Goal: Transaction & Acquisition: Purchase product/service

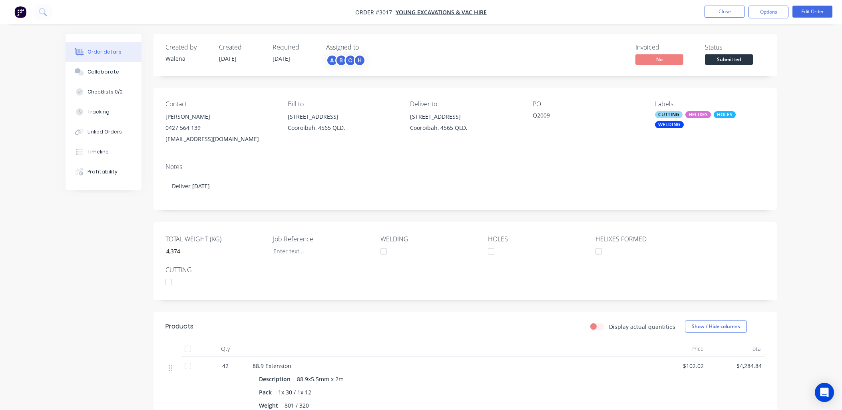
scroll to position [236, 0]
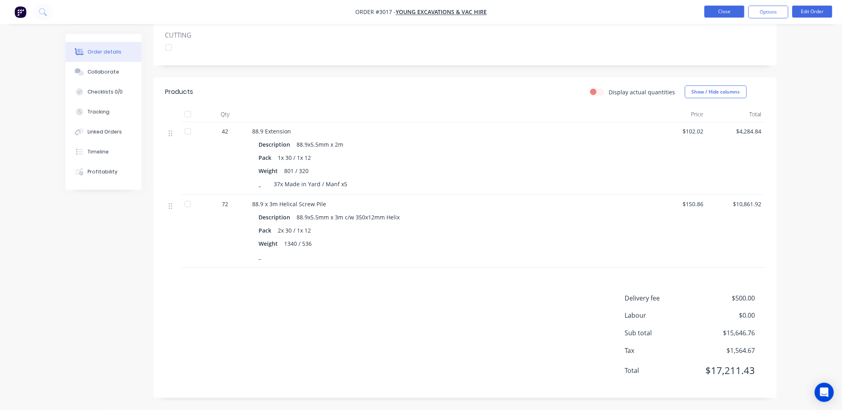
click at [734, 14] on button "Close" at bounding box center [724, 12] width 40 height 12
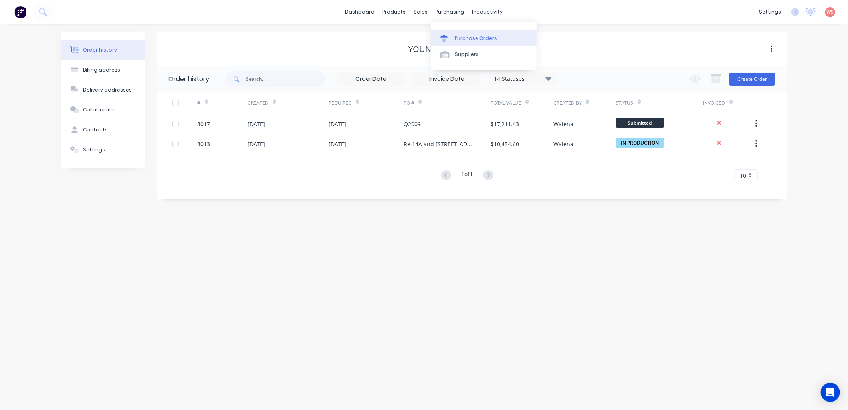
click at [473, 44] on link "Purchase Orders" at bounding box center [484, 38] width 106 height 16
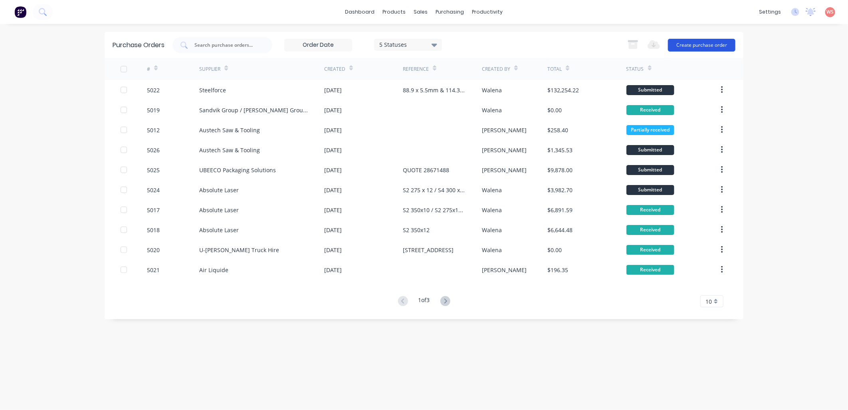
click at [730, 42] on button "Create purchase order" at bounding box center [702, 45] width 68 height 13
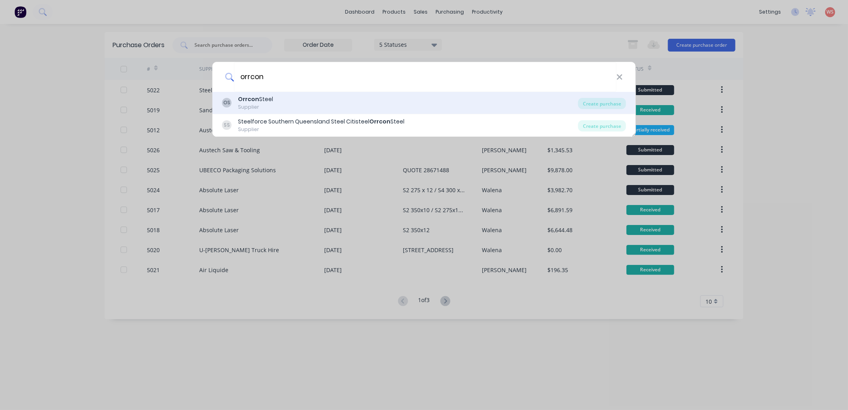
type input "orrcon"
click at [295, 102] on div "OS Orrcon Steel Supplier" at bounding box center [400, 103] width 356 height 16
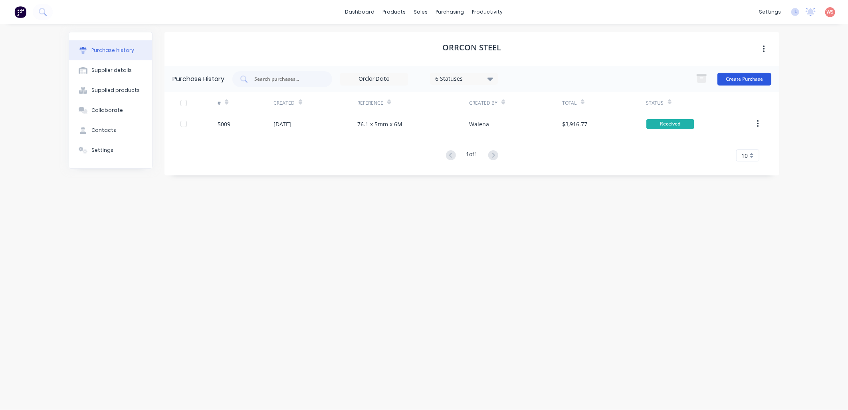
click at [758, 84] on button "Create Purchase" at bounding box center [745, 79] width 54 height 13
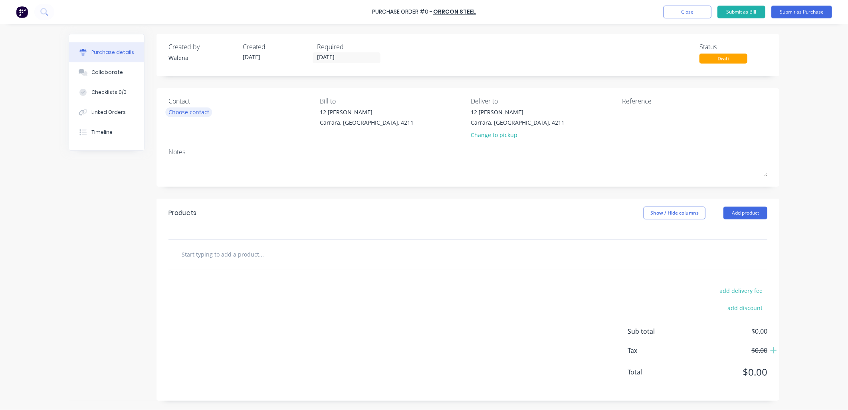
click at [187, 110] on div "Choose contact" at bounding box center [189, 112] width 41 height 8
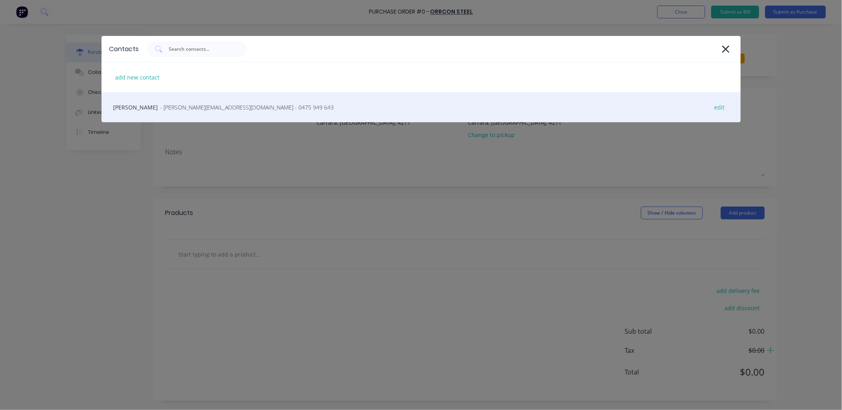
click at [187, 111] on span "- [PERSON_NAME][EMAIL_ADDRESS][DOMAIN_NAME] - 0475 949 643" at bounding box center [247, 107] width 174 height 8
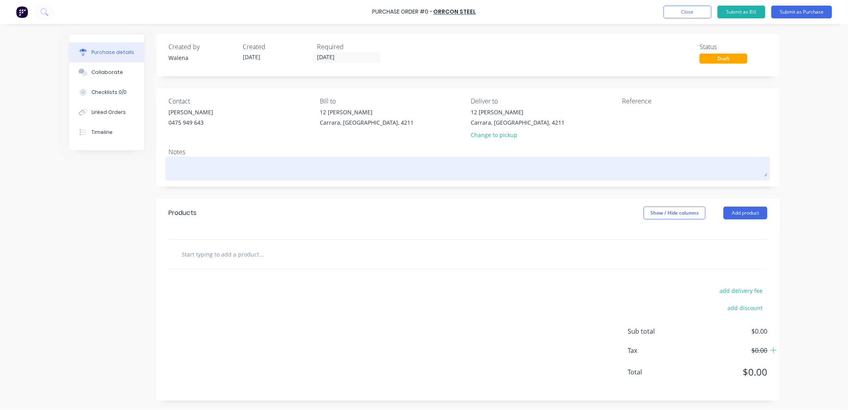
click at [179, 159] on div at bounding box center [468, 169] width 599 height 20
click at [179, 168] on textarea at bounding box center [468, 168] width 599 height 18
type textarea "x"
type textarea "R"
type textarea "x"
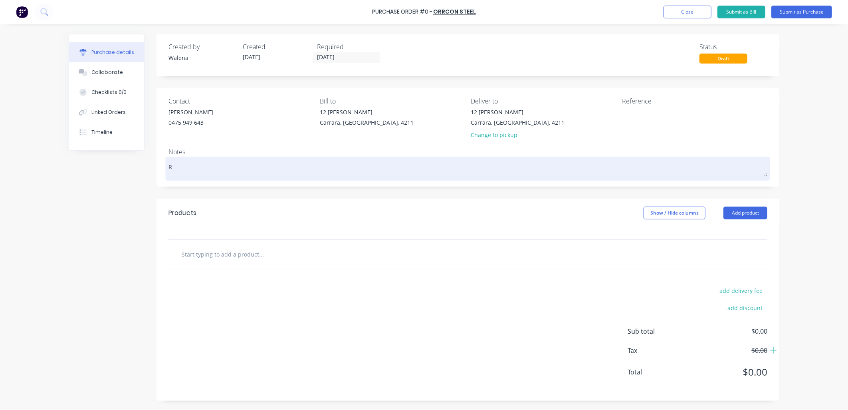
type textarea "Re"
type textarea "x"
type textarea "Re"
type textarea "x"
type textarea "Re Q"
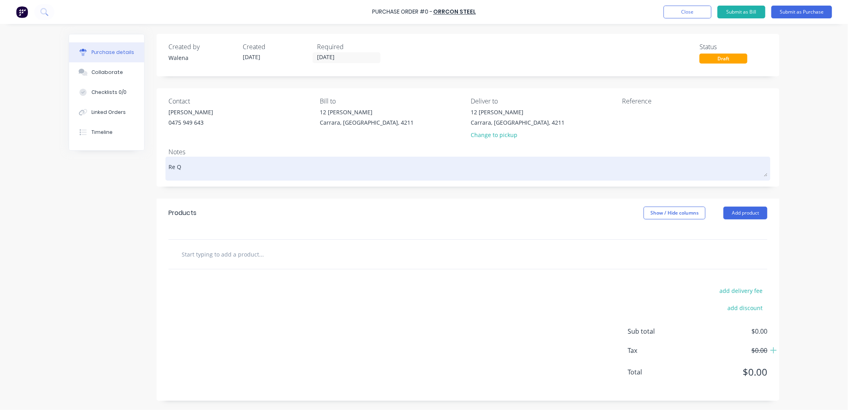
type textarea "x"
type textarea "Re Q"
type textarea "x"
type textarea "Re Q 2"
type textarea "x"
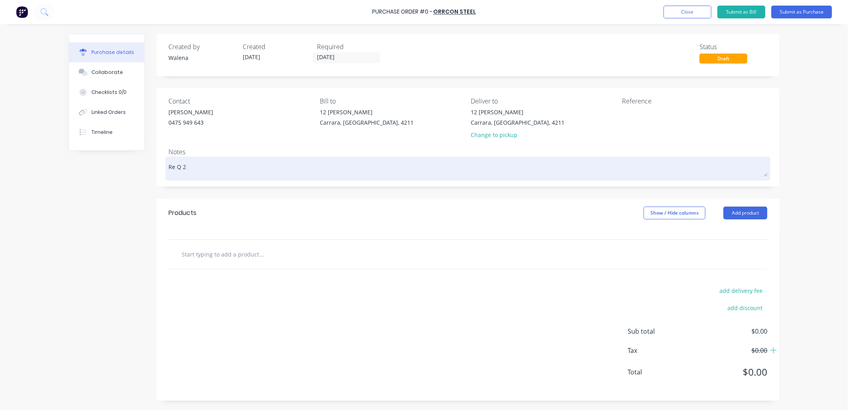
type textarea "Re Q 24"
type textarea "x"
type textarea "Re Q 249"
type textarea "x"
type textarea "Re Q 2493"
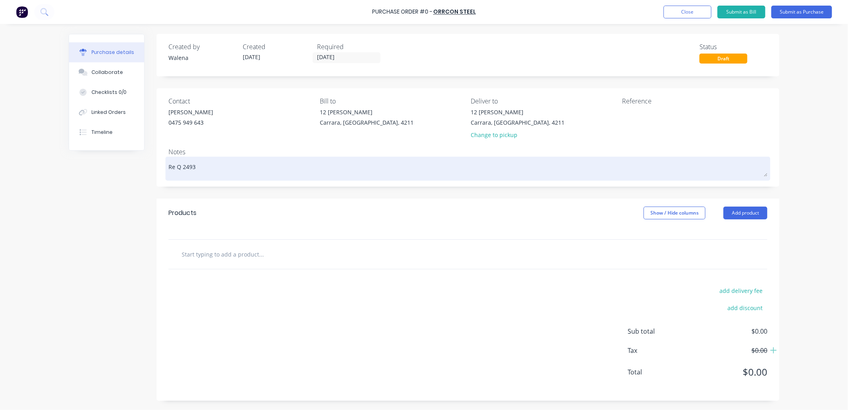
type textarea "x"
type textarea "Re Q 24934"
type textarea "x"
type textarea "Re Q 249341"
type textarea "x"
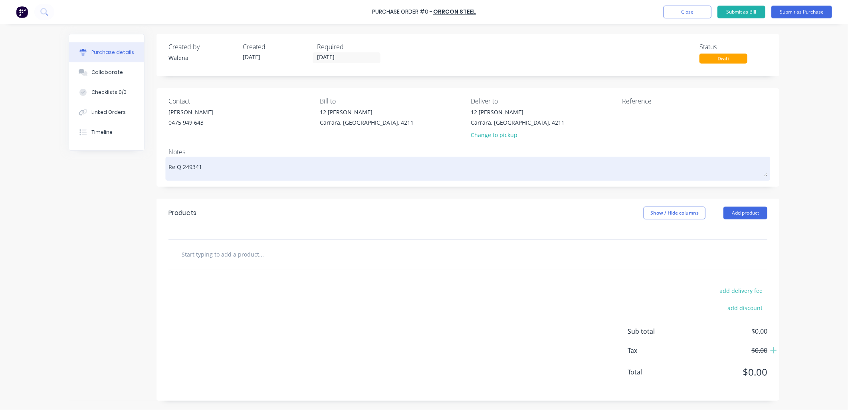
type textarea "Re Q 2493410"
type textarea "x"
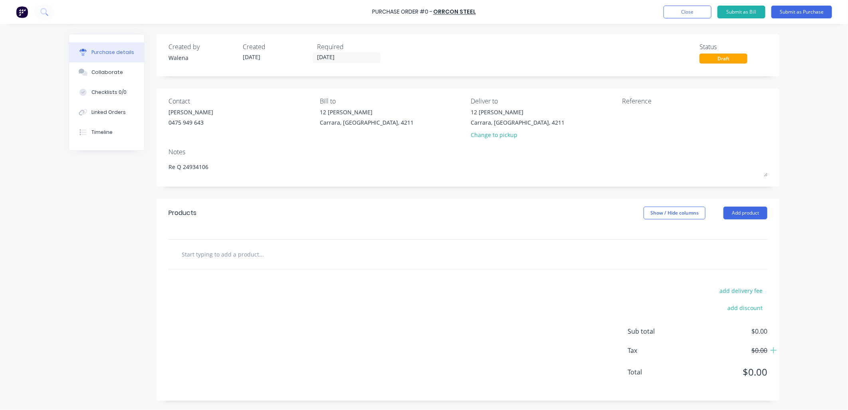
type textarea "Re Q 24934106"
type textarea "x"
type textarea "Re Q 24934106"
click at [234, 256] on input "text" at bounding box center [261, 254] width 160 height 16
click at [746, 213] on button "Add product" at bounding box center [746, 213] width 44 height 13
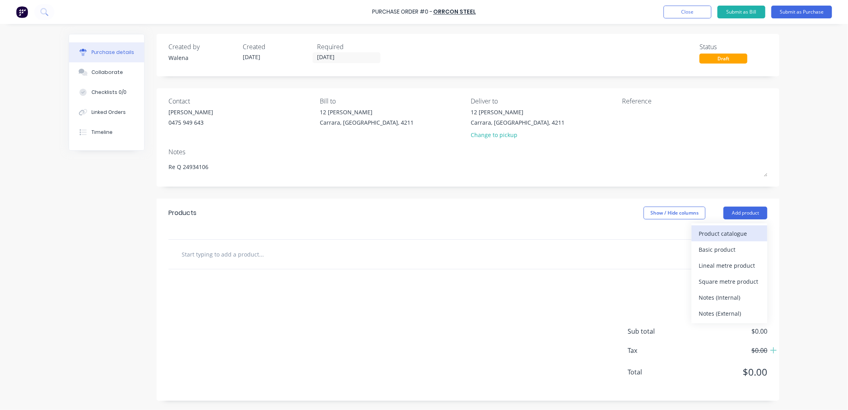
click at [731, 237] on div "Product catalogue" at bounding box center [730, 234] width 62 height 12
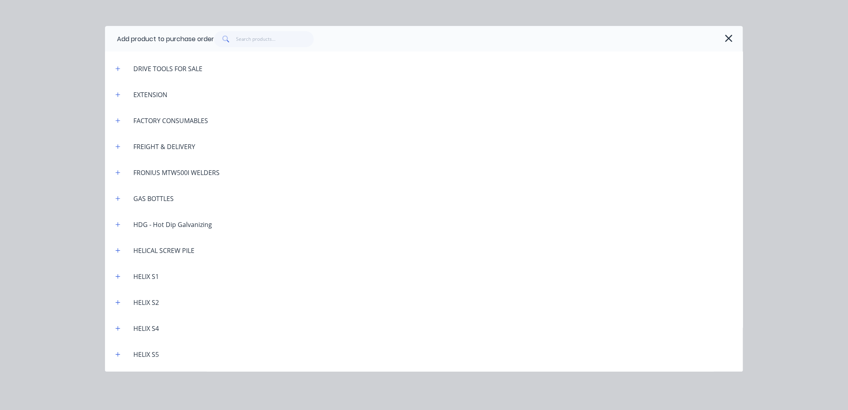
scroll to position [296, 0]
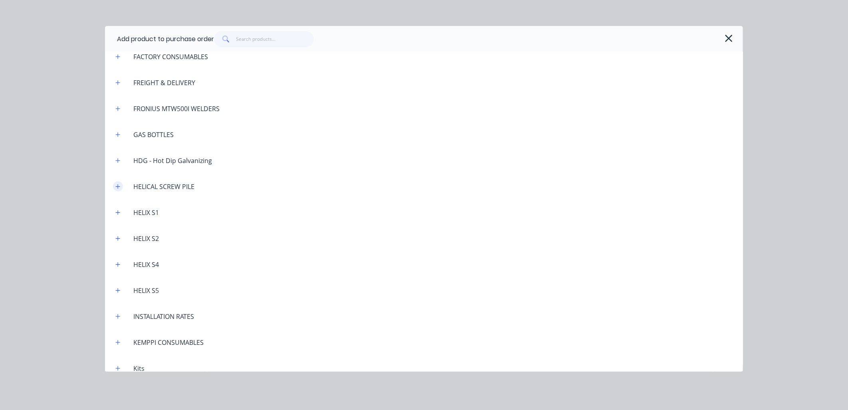
click at [119, 189] on icon "button" at bounding box center [117, 187] width 5 height 6
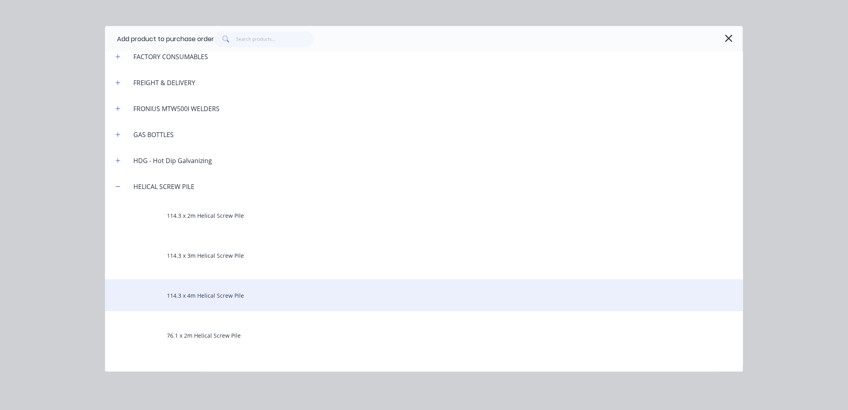
click at [242, 294] on div "114.3 x 4m Helical Screw Pile" at bounding box center [424, 295] width 638 height 32
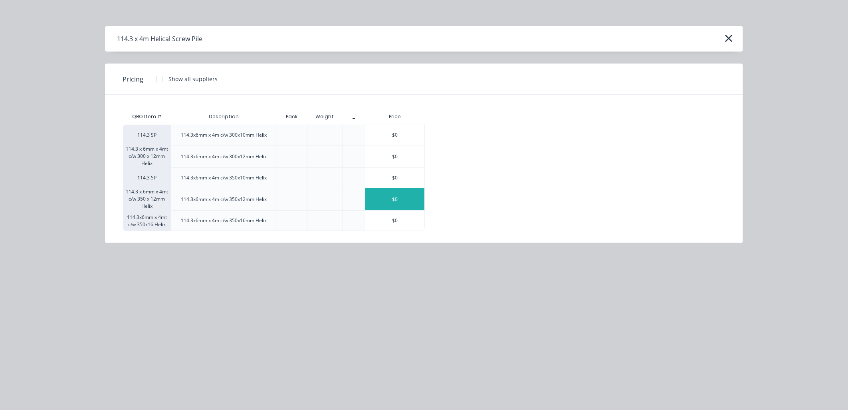
click at [395, 197] on div "$0" at bounding box center [395, 199] width 59 height 22
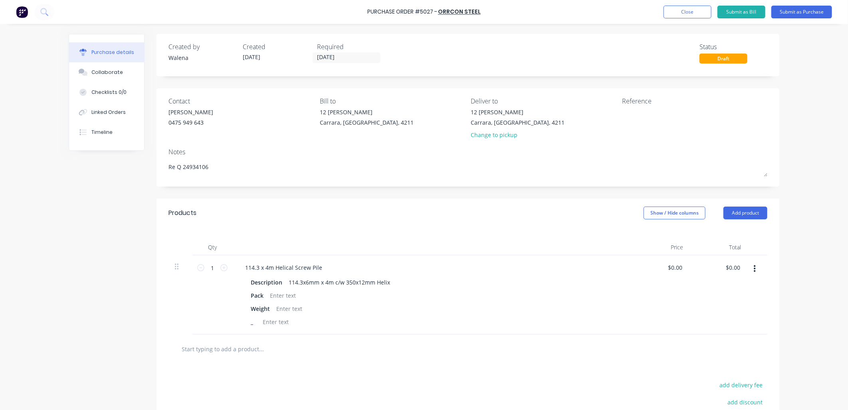
click at [754, 270] on button "button" at bounding box center [755, 269] width 19 height 14
click at [733, 338] on button "Delete" at bounding box center [731, 338] width 68 height 16
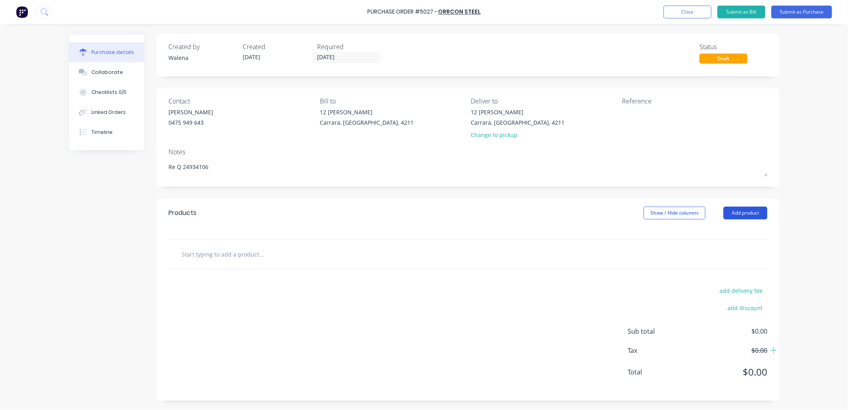
click at [737, 217] on button "Add product" at bounding box center [746, 213] width 44 height 13
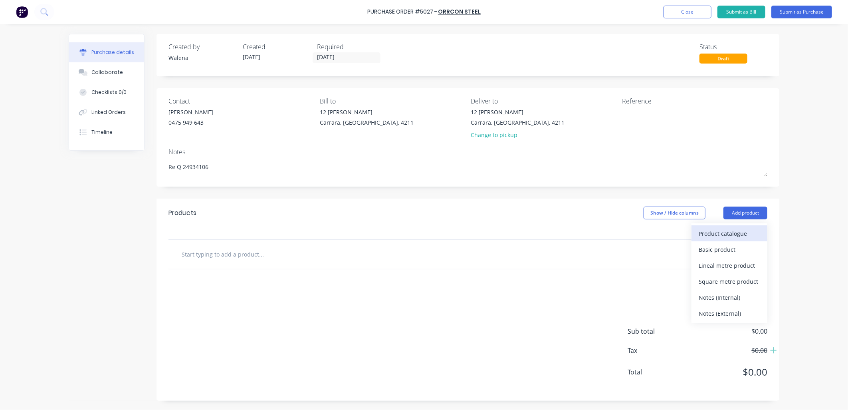
click at [725, 229] on div "Product catalogue" at bounding box center [730, 234] width 62 height 12
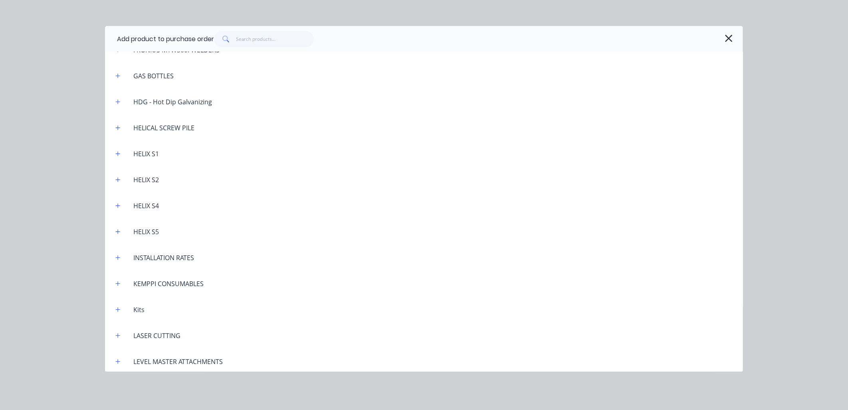
scroll to position [532, 0]
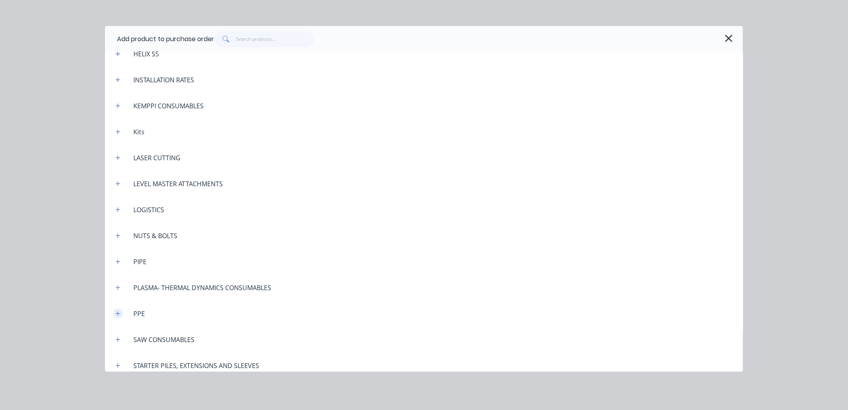
click at [119, 315] on icon "button" at bounding box center [117, 314] width 5 height 6
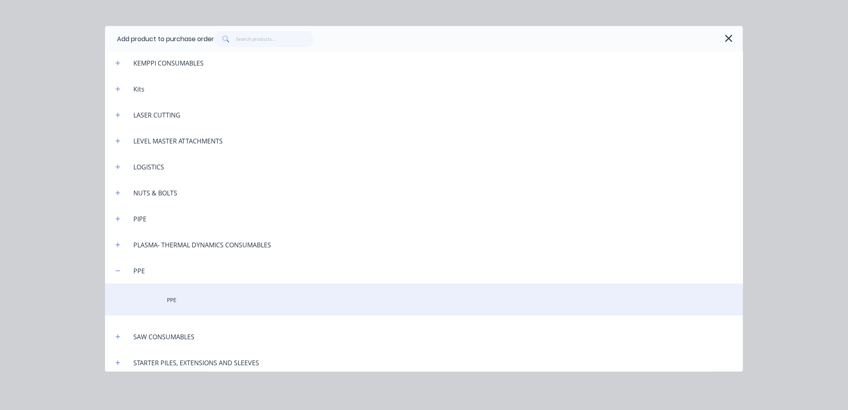
scroll to position [651, 0]
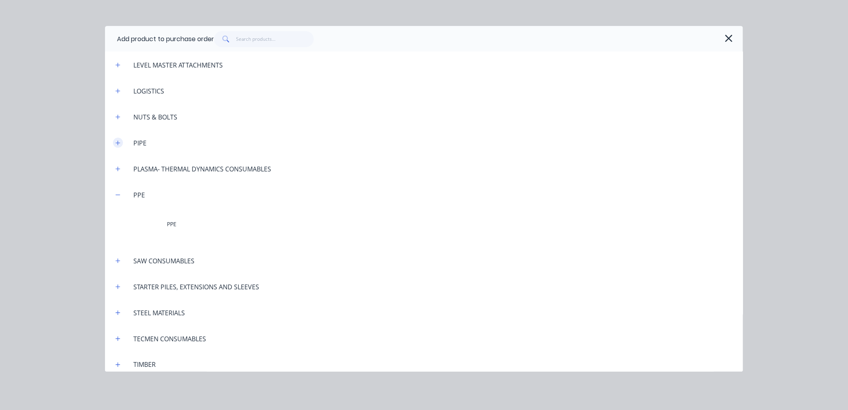
click at [120, 145] on icon "button" at bounding box center [117, 143] width 5 height 6
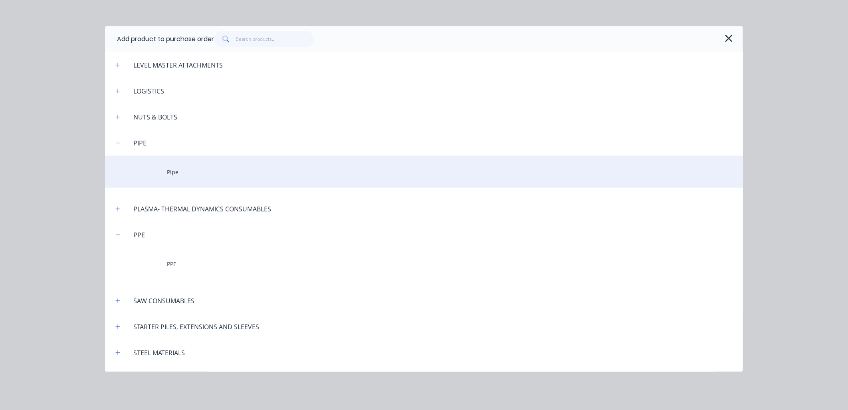
click at [172, 177] on div "Pipe" at bounding box center [424, 172] width 638 height 32
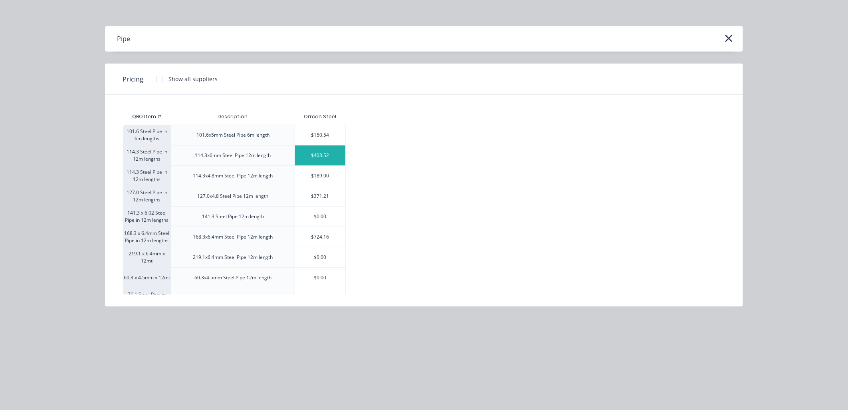
click at [321, 151] on div "$403.52" at bounding box center [320, 155] width 50 height 20
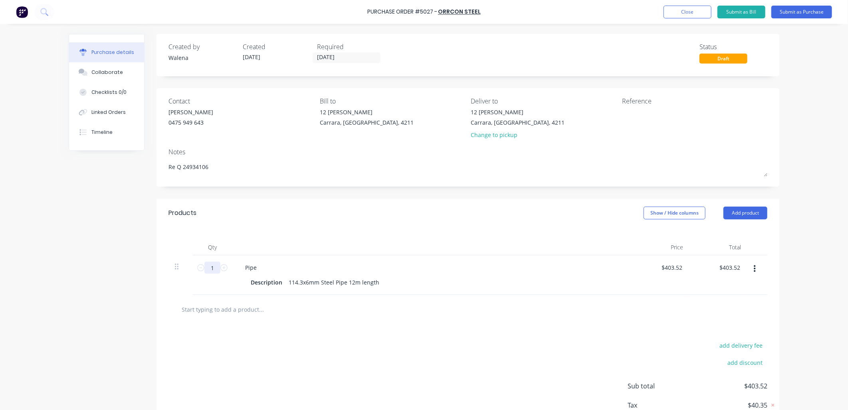
click at [211, 274] on div "1 1" at bounding box center [213, 275] width 40 height 40
click at [212, 272] on input "1" at bounding box center [213, 268] width 16 height 12
type textarea "x"
click at [210, 282] on div "1 1" at bounding box center [213, 275] width 40 height 40
type input "14"
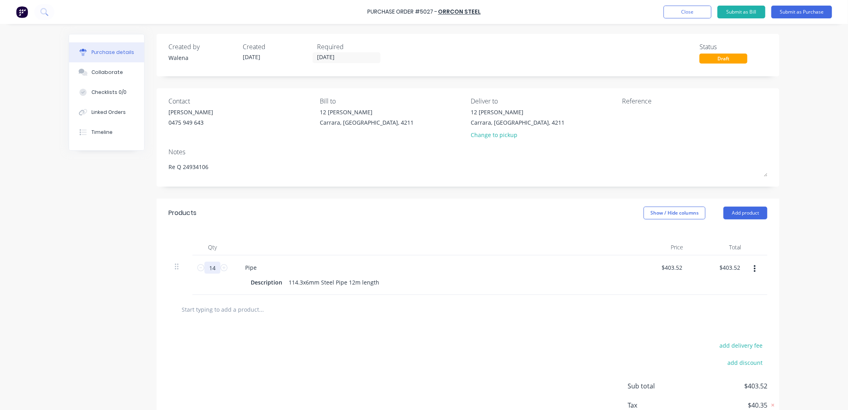
type textarea "x"
type input "$5,649.28"
type textarea "x"
type input "144"
type input "$58,106.88"
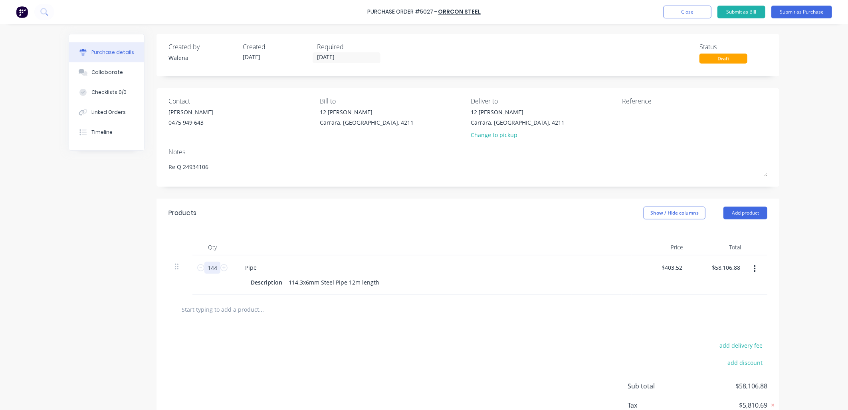
type textarea "x"
type input "144"
click at [259, 289] on div "Pipe Description 114.3x6mm Steel Pipe 12m length" at bounding box center [431, 275] width 399 height 40
type textarea "x"
click at [475, 284] on div "Description 114.3x6mm Steel Pipe 12m length" at bounding box center [431, 282] width 366 height 12
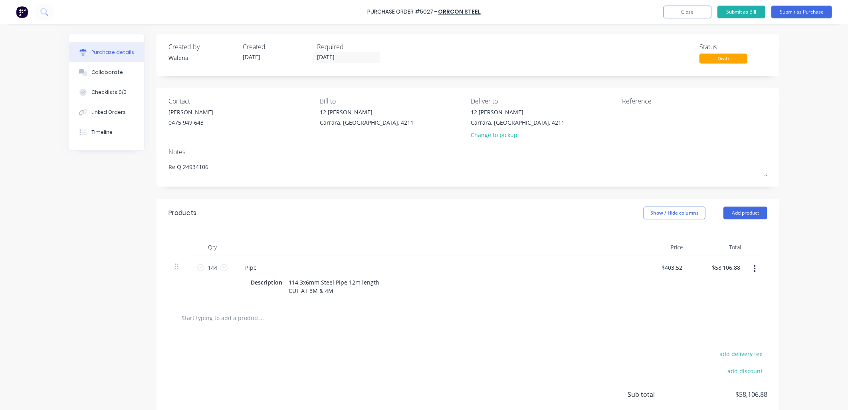
click at [399, 323] on div at bounding box center [295, 318] width 240 height 16
type textarea "x"
type input "403.52"
drag, startPoint x: 678, startPoint y: 268, endPoint x: 645, endPoint y: 265, distance: 32.9
click at [645, 265] on div "403.52 403.52" at bounding box center [661, 279] width 58 height 48
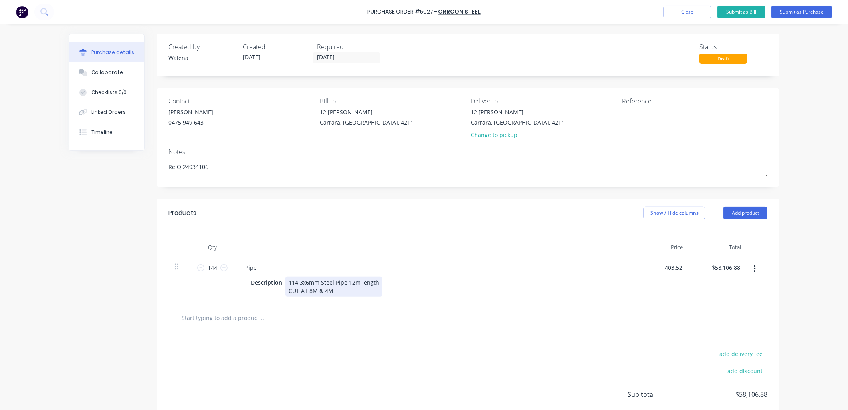
type textarea "x"
type input "$403.52"
drag, startPoint x: 350, startPoint y: 282, endPoint x: 346, endPoint y: 282, distance: 4.8
click at [346, 282] on div "114.3x6mm Steel Pipe 12m length CUT AT 8M & 4M" at bounding box center [334, 286] width 97 height 20
drag, startPoint x: 333, startPoint y: 290, endPoint x: 282, endPoint y: 292, distance: 51.2
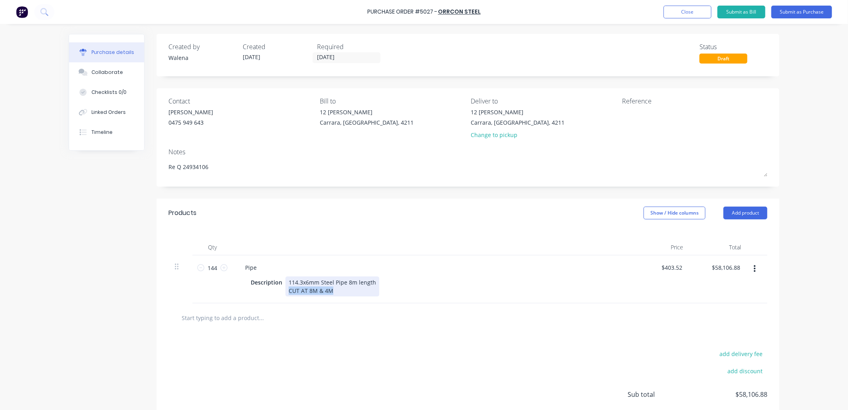
click at [286, 292] on div "114.3x6mm Steel Pipe 8m length CUT AT 8M & 4M" at bounding box center [333, 286] width 94 height 20
type textarea "x"
type input "58106.88"
click at [726, 272] on input "58106.88" at bounding box center [728, 268] width 28 height 12
type textarea "x"
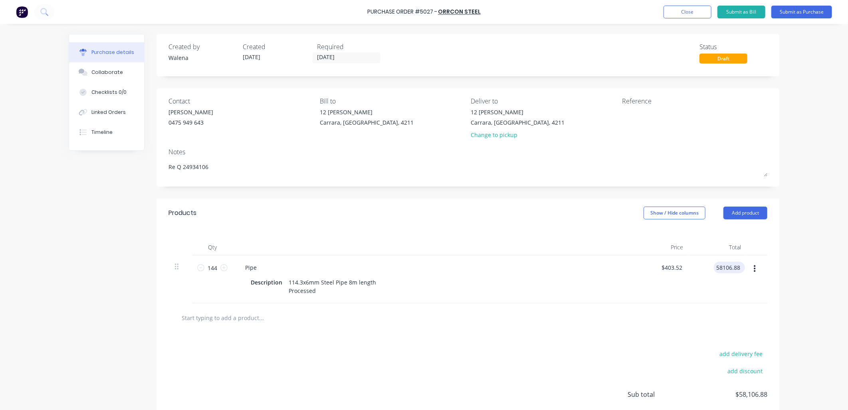
type input "$58,106.88"
click at [738, 265] on div "$58,106.88 $58,106.88" at bounding box center [728, 268] width 36 height 12
type textarea "x"
drag, startPoint x: 736, startPoint y: 268, endPoint x: 704, endPoint y: 264, distance: 32.3
click at [704, 264] on div "58106.88 58106.88" at bounding box center [719, 279] width 58 height 48
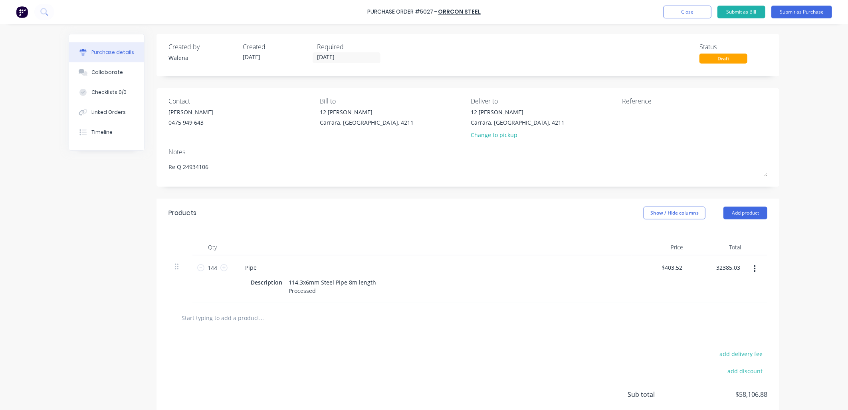
type input "32385.03"
type textarea "x"
type input "$224.896"
type input "$32,385.03"
click at [642, 290] on div "$224.896 $224.896" at bounding box center [661, 279] width 58 height 48
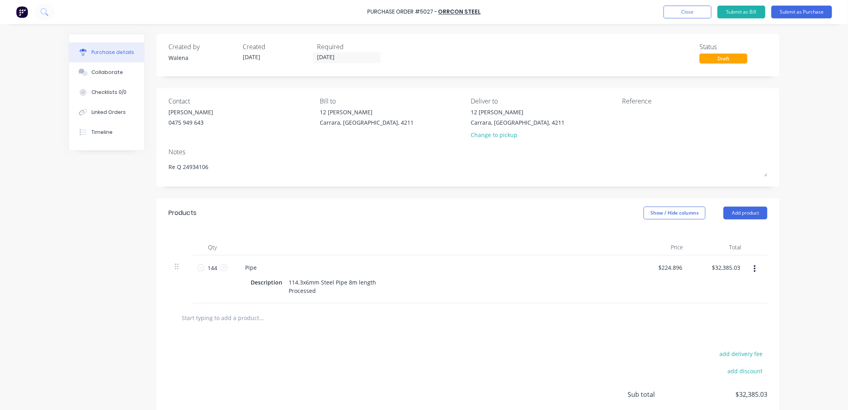
click at [245, 320] on input "text" at bounding box center [261, 318] width 160 height 16
click at [215, 319] on input "text" at bounding box center [261, 318] width 160 height 16
type textarea "x"
type input "1"
type textarea "x"
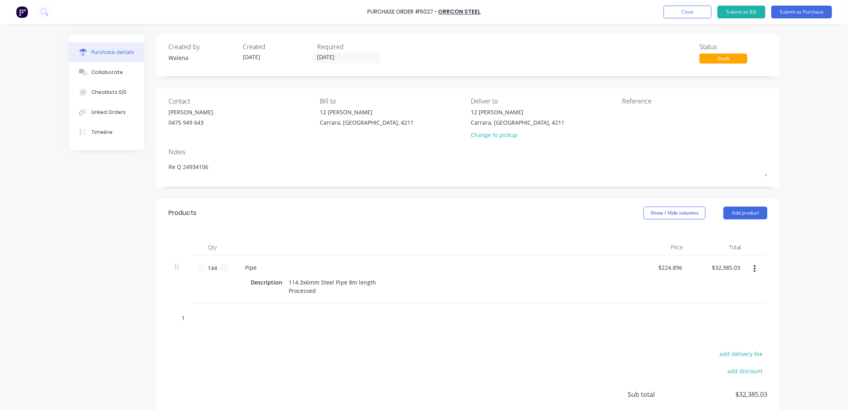
type input "14"
type textarea "x"
type input "144"
type textarea "x"
type input "14"
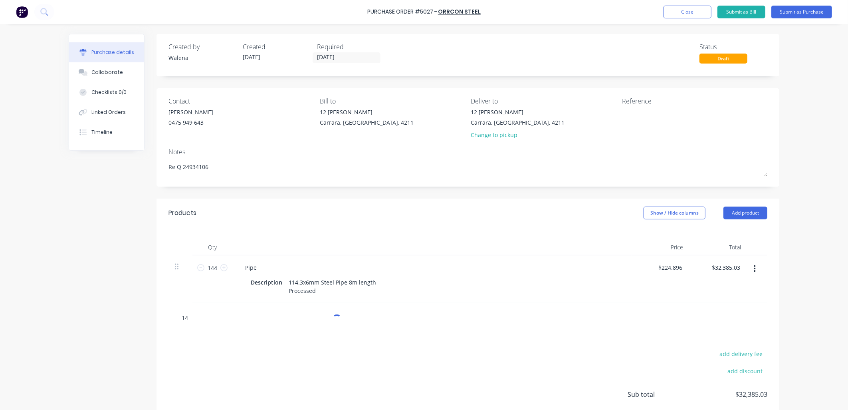
type textarea "x"
type input "1"
type textarea "x"
click at [744, 212] on button "Add product" at bounding box center [746, 213] width 44 height 13
click at [740, 236] on div "Product catalogue" at bounding box center [730, 234] width 62 height 12
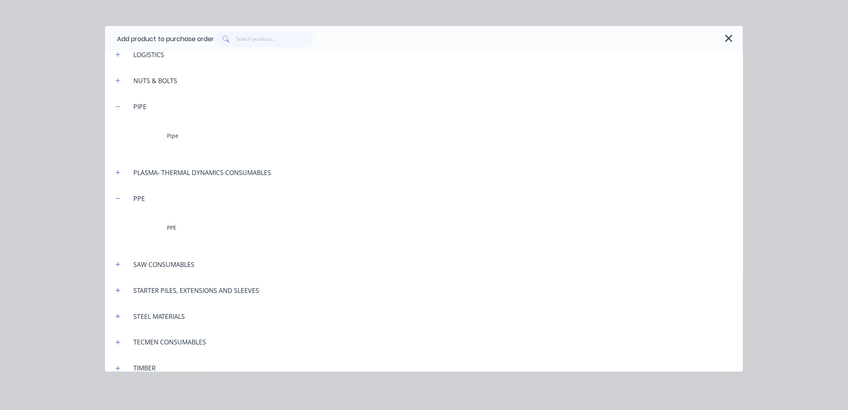
scroll to position [710, 0]
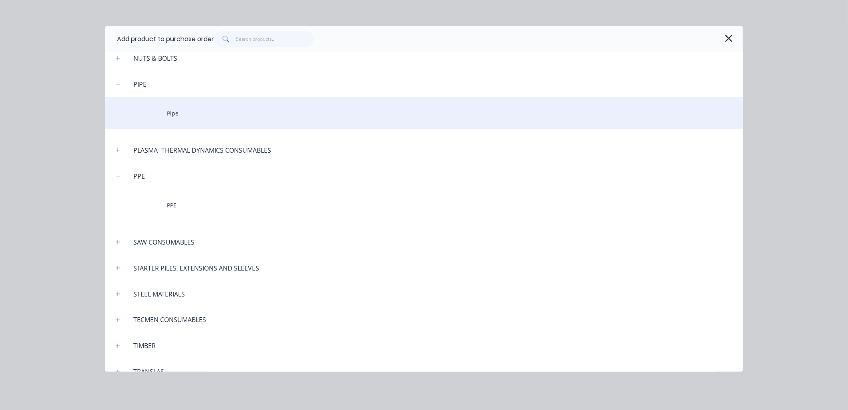
click at [172, 111] on div "Pipe" at bounding box center [424, 113] width 638 height 32
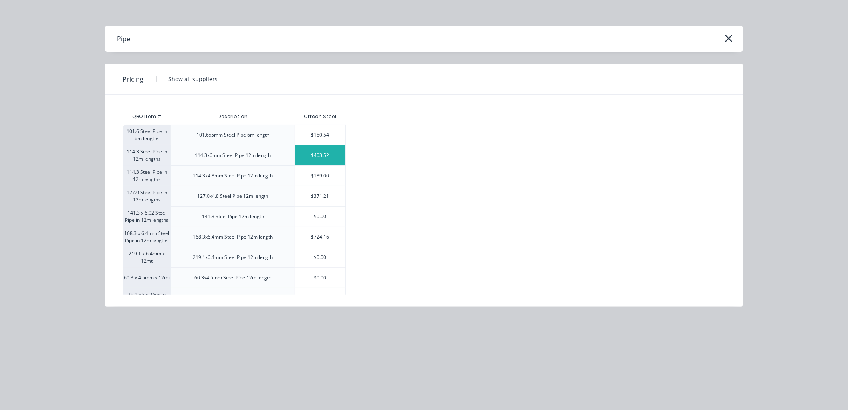
click at [324, 159] on div "$403.52" at bounding box center [320, 155] width 50 height 20
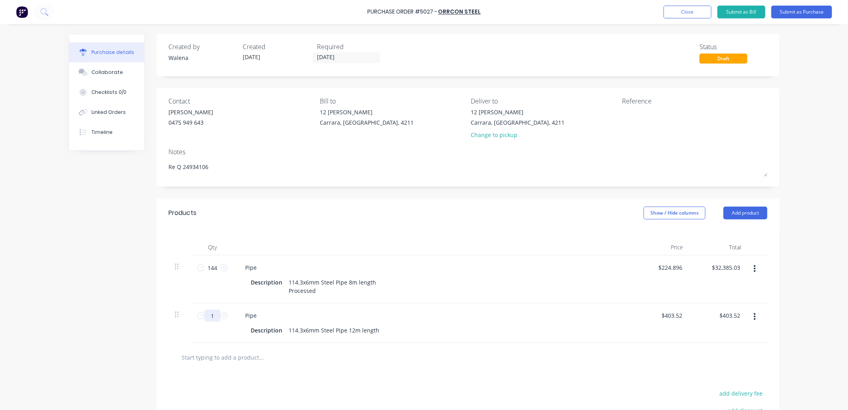
drag, startPoint x: 213, startPoint y: 314, endPoint x: 203, endPoint y: 310, distance: 10.8
click at [205, 313] on input "1" at bounding box center [213, 316] width 16 height 12
type textarea "x"
type input "14"
type input "$5,649.28"
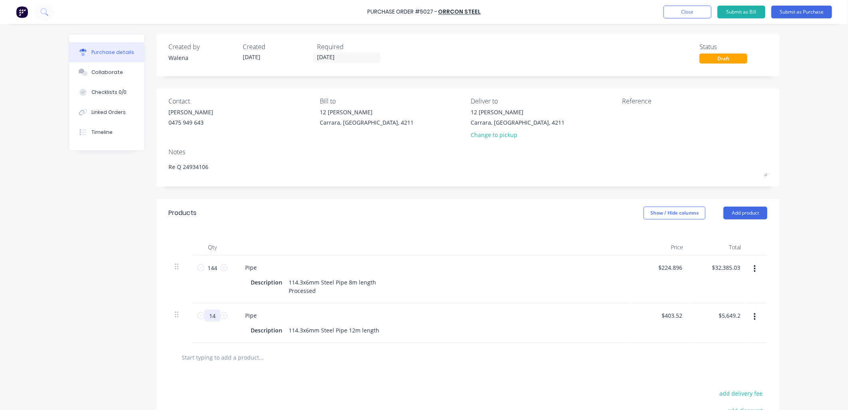
type textarea "x"
type input "144"
type input "$58,106.88"
type textarea "x"
type input "144"
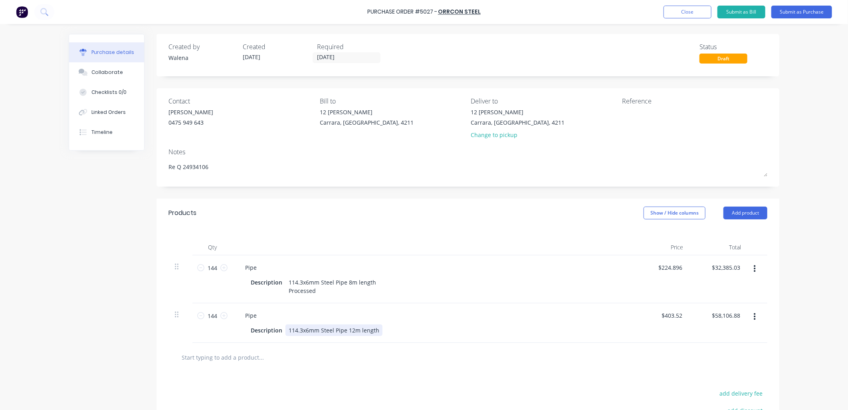
type textarea "x"
drag, startPoint x: 350, startPoint y: 332, endPoint x: 351, endPoint y: 377, distance: 45.1
click at [345, 332] on div "114.3x6mm Steel Pipe 12m length" at bounding box center [334, 330] width 97 height 12
click at [370, 332] on div "114.3x6mm Steel Pipe 4m length" at bounding box center [333, 330] width 94 height 12
click at [525, 341] on div "Description 114.3x6mm Steel Pipe 4m length Processed" at bounding box center [431, 334] width 366 height 20
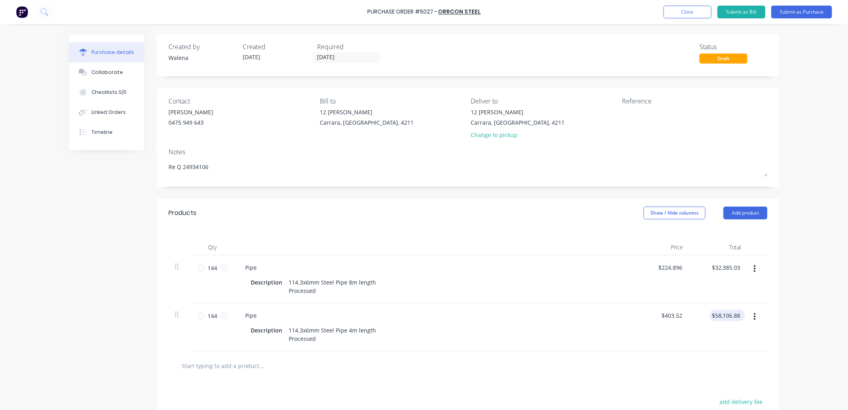
type textarea "x"
type input "58106.88"
click at [727, 313] on input "58106.88" at bounding box center [726, 316] width 32 height 12
type textarea "x"
drag, startPoint x: 737, startPoint y: 314, endPoint x: 706, endPoint y: 313, distance: 30.8
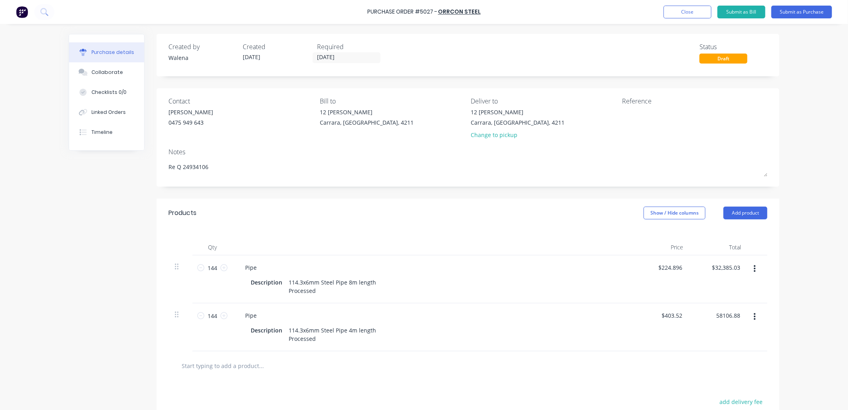
click at [706, 313] on div "58106.88 58106.88" at bounding box center [719, 327] width 58 height 48
type input "16479.45"
type textarea "x"
type input "$114.4406"
type input "$16,479.45"
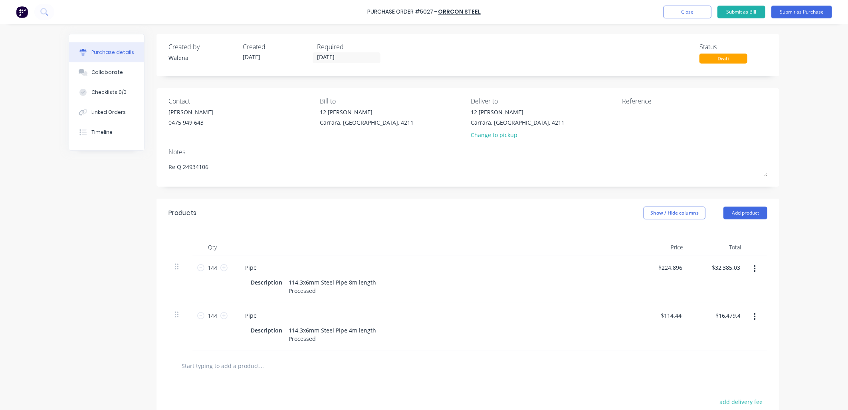
click at [429, 368] on div at bounding box center [468, 366] width 586 height 16
click at [736, 212] on button "Add product" at bounding box center [746, 213] width 44 height 13
click at [735, 236] on div "Product catalogue" at bounding box center [730, 234] width 62 height 12
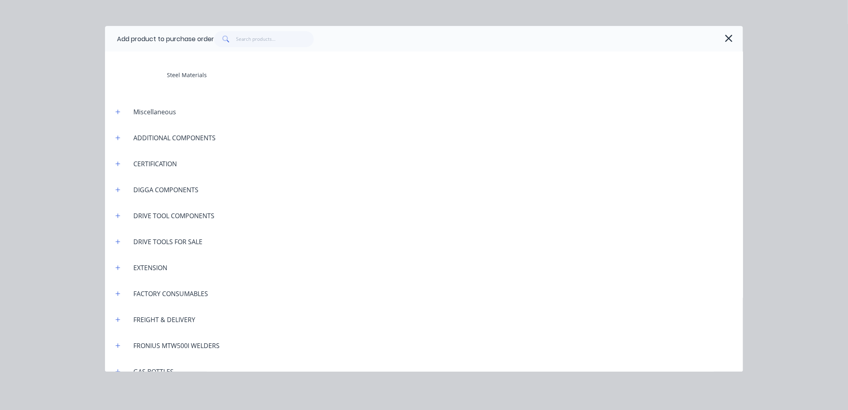
scroll to position [0, 0]
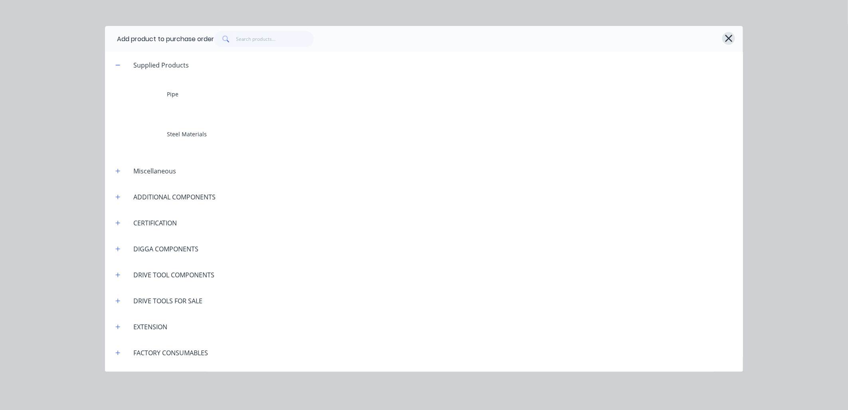
click at [729, 41] on icon "button" at bounding box center [729, 38] width 8 height 11
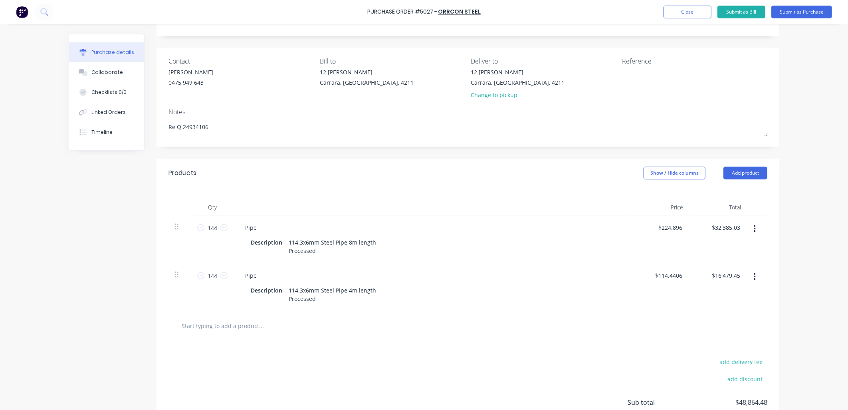
scroll to position [59, 0]
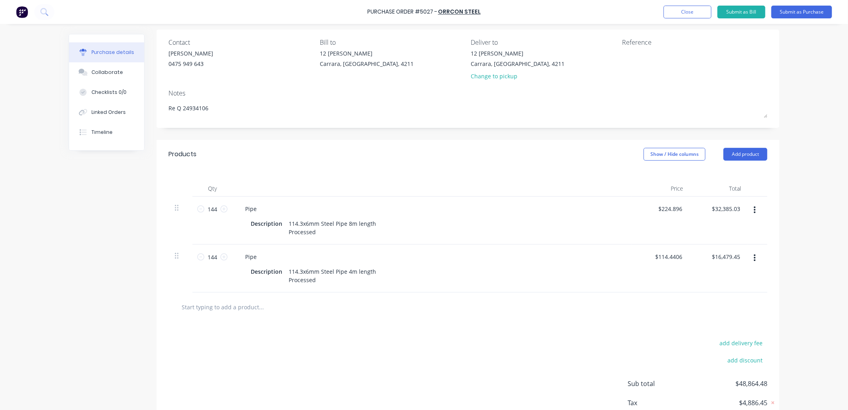
click at [230, 309] on input "text" at bounding box center [261, 307] width 160 height 16
type textarea "x"
type input "c"
type textarea "x"
type input "cu"
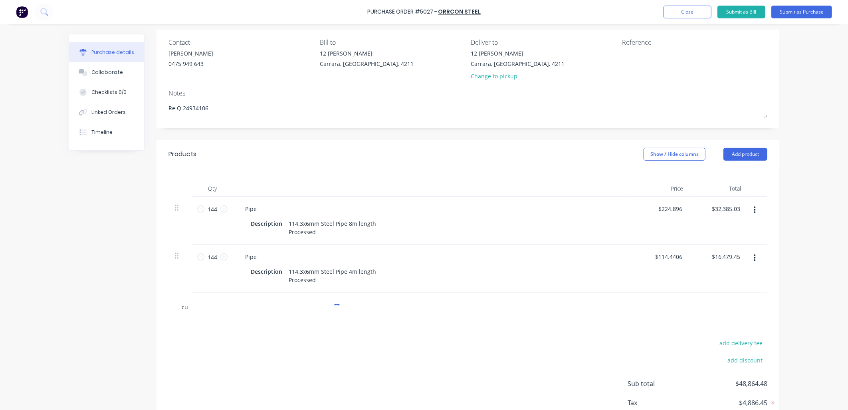
type textarea "x"
type input "cut"
type textarea "x"
type input "cutt"
type textarea "x"
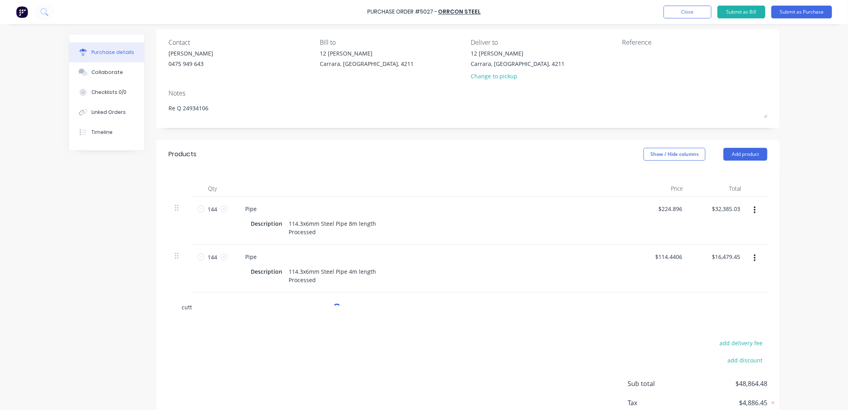
type input "cutti"
type textarea "x"
type input "cuttin"
type textarea "x"
type input "cutting"
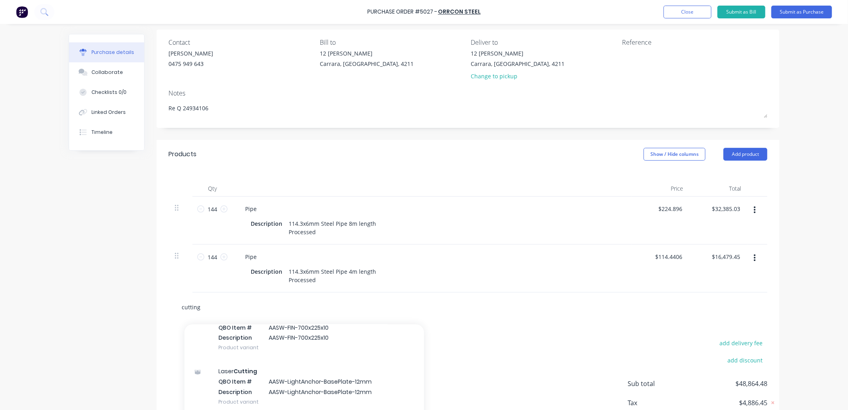
scroll to position [1894, 0]
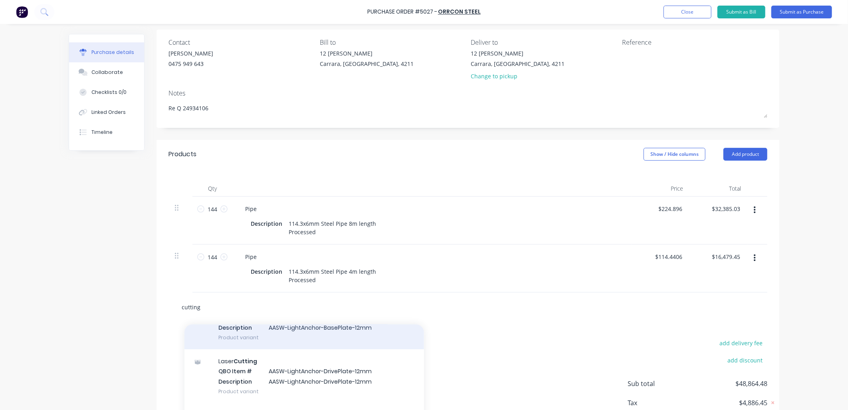
type textarea "x"
type input "cutting"
type textarea "x"
type input "cutting c"
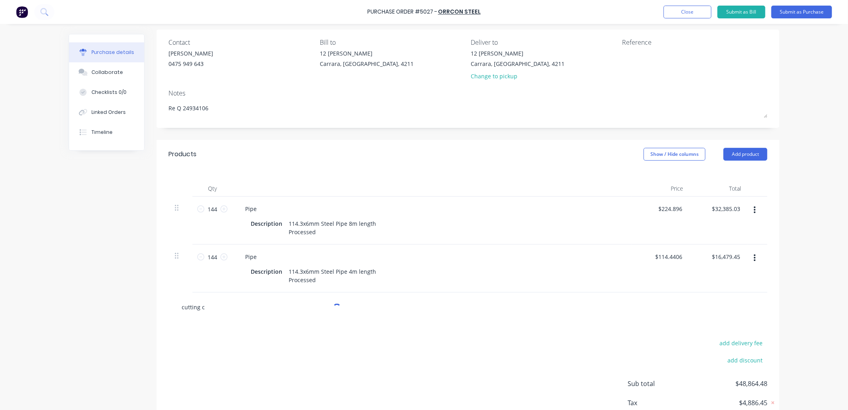
type textarea "x"
type input "cutting ch"
type textarea "x"
type input "cutting cha"
type textarea "x"
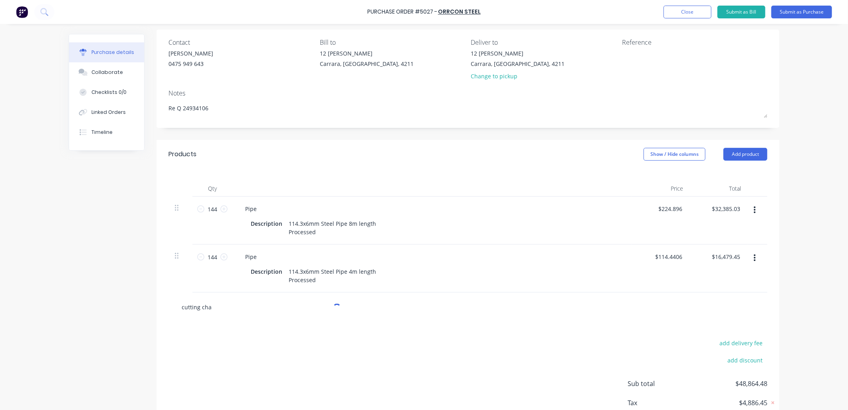
type input "cutting char"
type textarea "x"
type input "cutting charg"
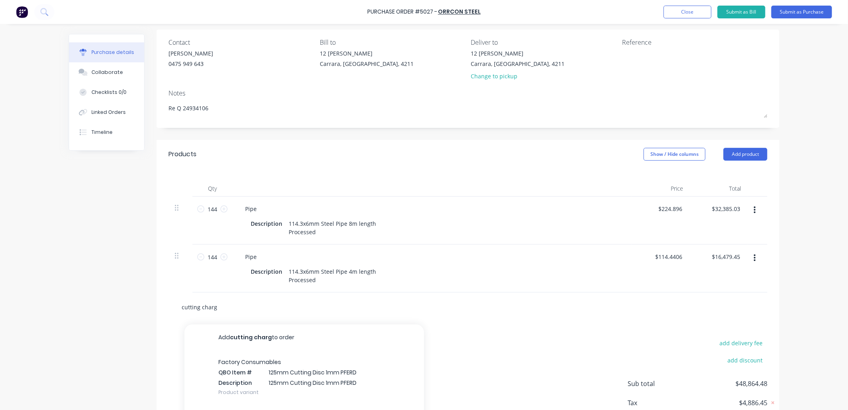
type textarea "x"
type input "cutting charge"
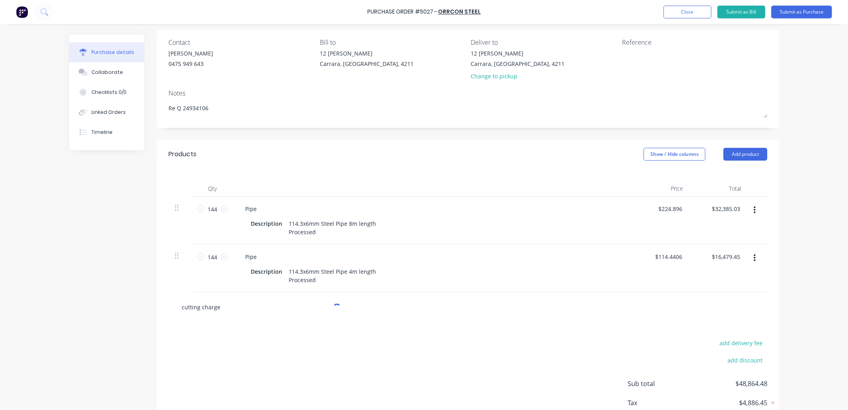
type textarea "x"
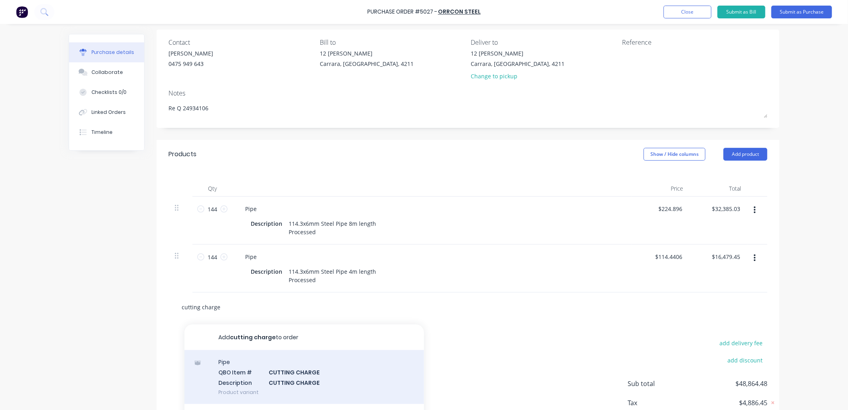
type input "cutting charge"
click at [300, 377] on div "Pipe QBO Item # CUTTING CHARGE Description CUTTING CHARGE Product variant" at bounding box center [305, 377] width 240 height 54
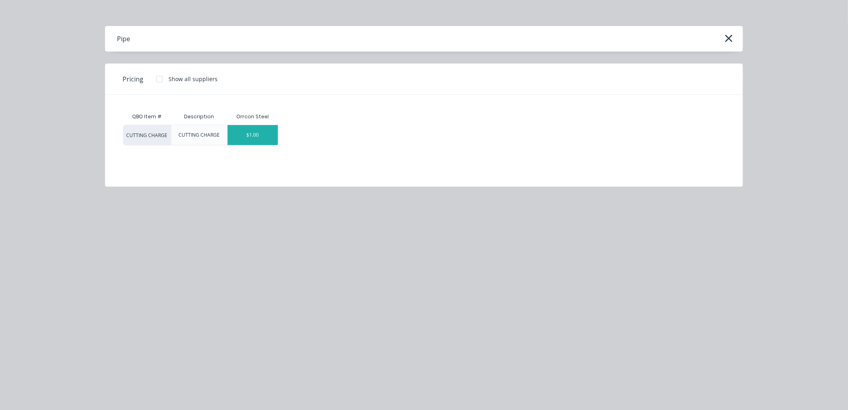
click at [270, 133] on div "$1.00" at bounding box center [253, 135] width 50 height 20
type textarea "x"
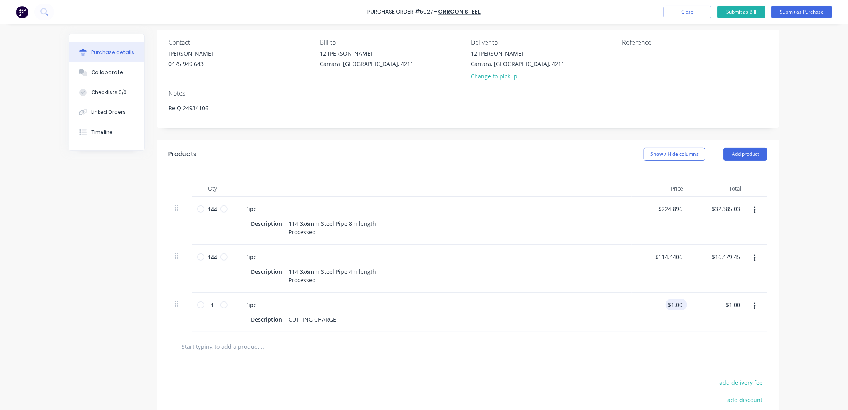
type textarea "x"
type input "1"
click at [680, 307] on input "1" at bounding box center [678, 305] width 11 height 12
type textarea "x"
type input "$1.00"
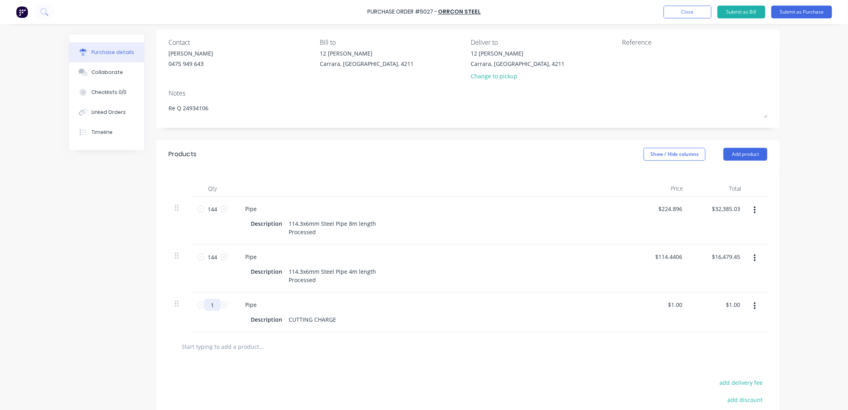
drag, startPoint x: 213, startPoint y: 305, endPoint x: 178, endPoint y: 297, distance: 35.6
click at [206, 304] on input "1" at bounding box center [213, 305] width 16 height 12
type textarea "x"
type input "6"
type input "$6.00"
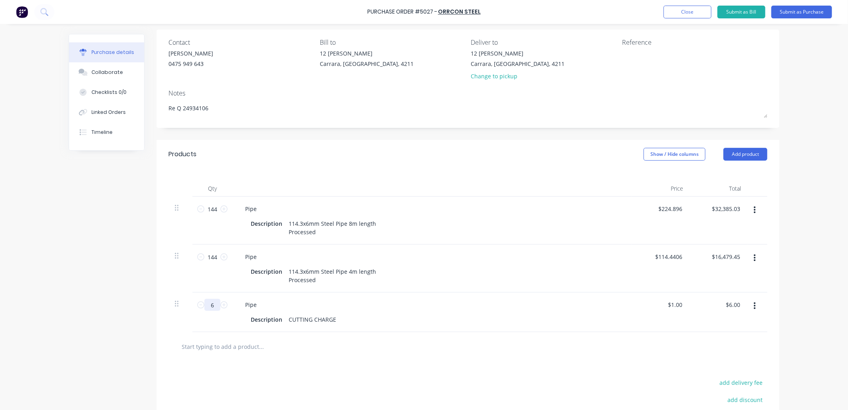
type textarea "x"
type input "6"
type textarea "x"
type input "1"
drag, startPoint x: 680, startPoint y: 301, endPoint x: 644, endPoint y: 300, distance: 35.6
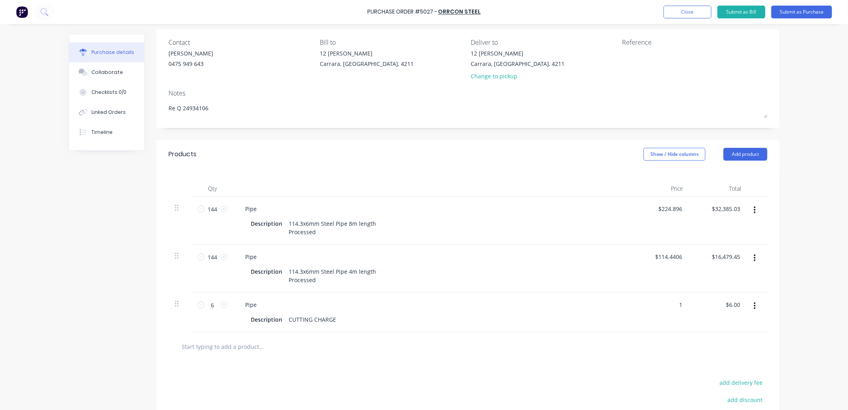
click at [644, 300] on div "1 1" at bounding box center [661, 312] width 58 height 40
type textarea "x"
type input "$1.00"
drag, startPoint x: 731, startPoint y: 305, endPoint x: 714, endPoint y: 306, distance: 17.6
click at [714, 306] on div "6.00 6.00" at bounding box center [719, 312] width 58 height 40
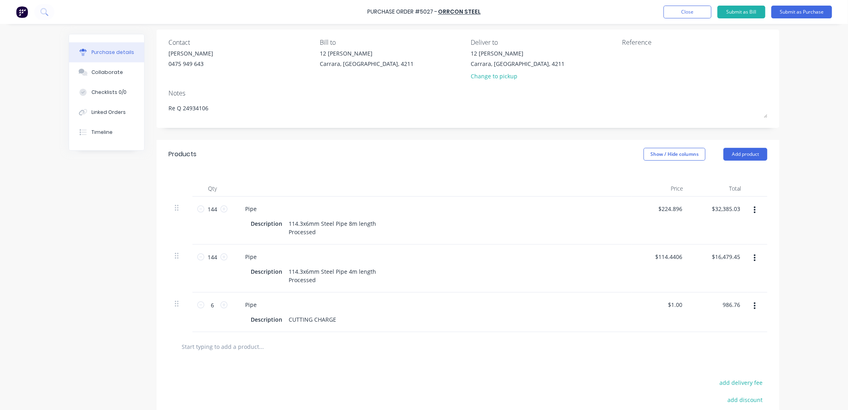
type input "986.76"
type textarea "x"
type input "$164.46"
type input "$986.76"
click at [548, 356] on div at bounding box center [468, 346] width 599 height 29
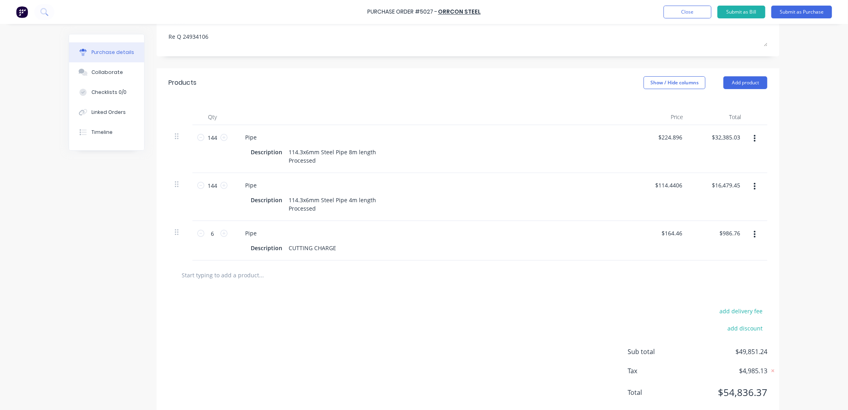
scroll to position [150, 0]
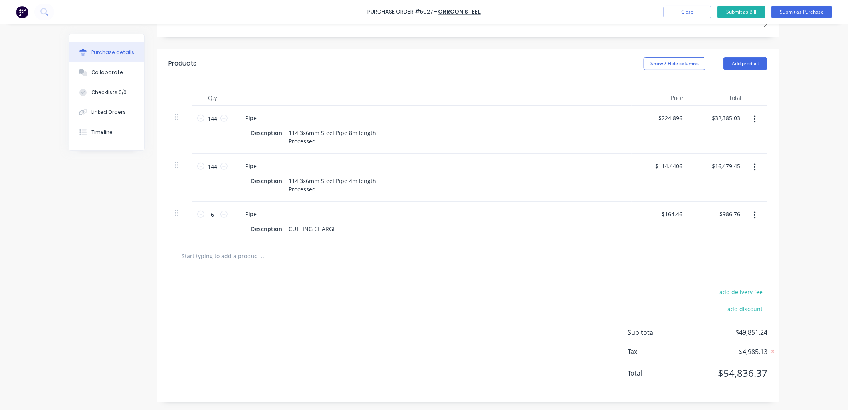
type textarea "x"
click at [234, 258] on input "text" at bounding box center [261, 256] width 160 height 16
type input "d"
type textarea "x"
type input "de"
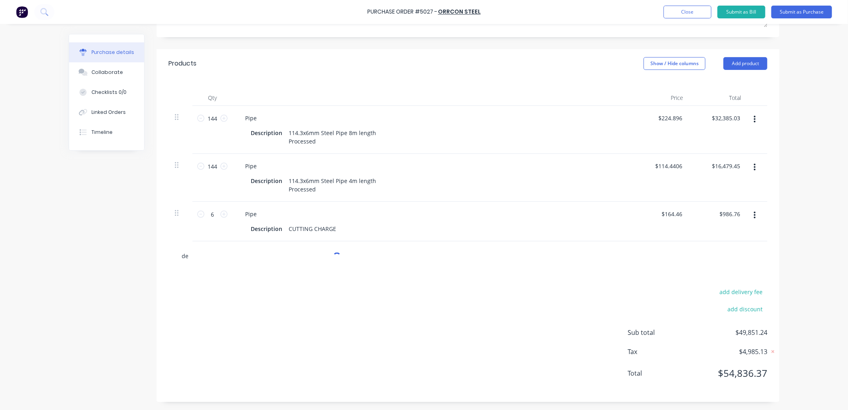
type textarea "x"
type input "del"
type textarea "x"
type input "deli"
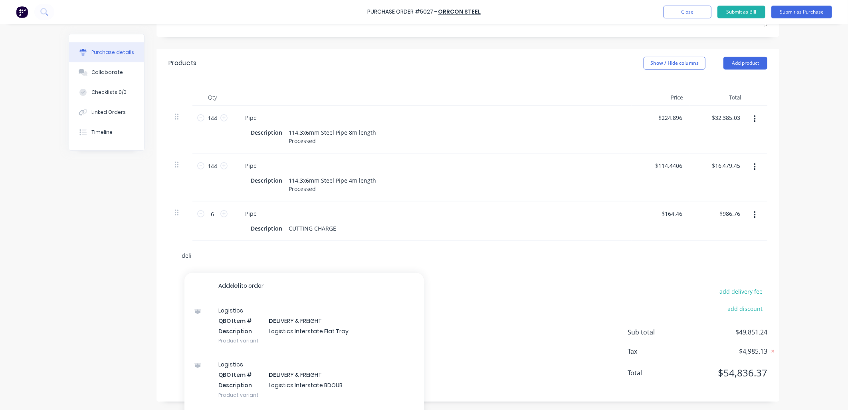
type textarea "x"
type input "deliv"
type textarea "x"
type input "delive"
type textarea "x"
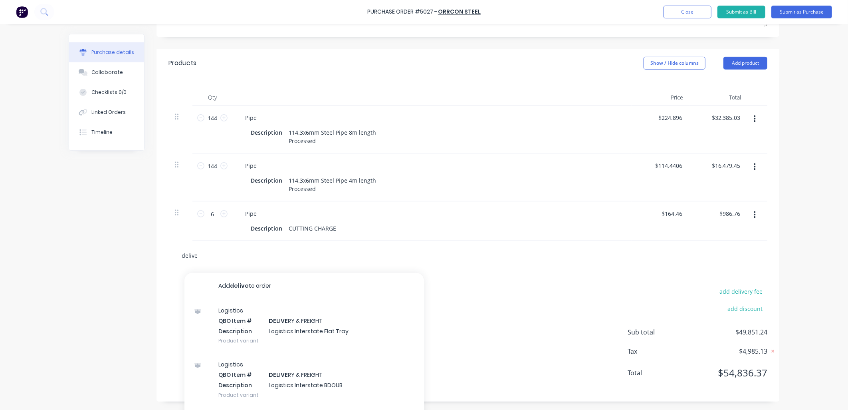
type input "deliver"
type textarea "x"
type input "delivery"
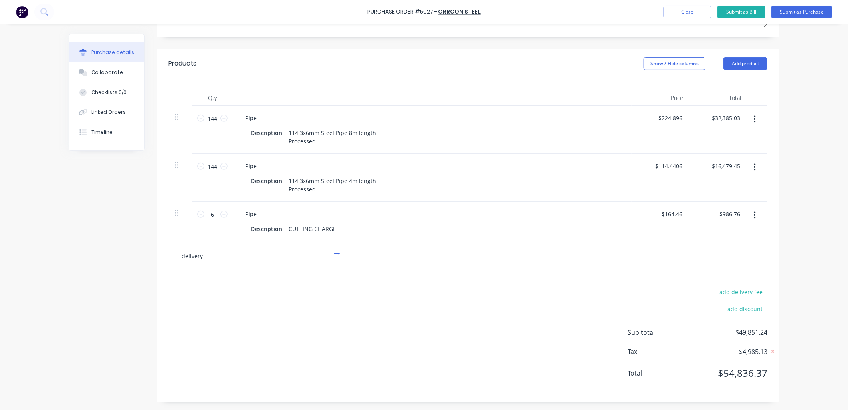
type textarea "x"
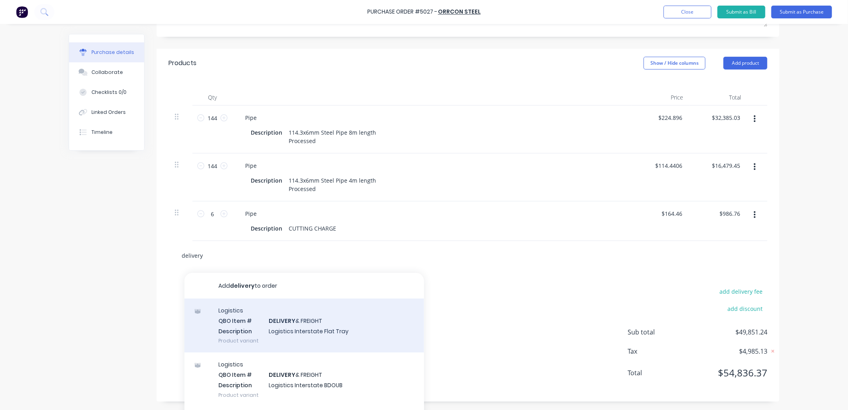
scroll to position [59, 0]
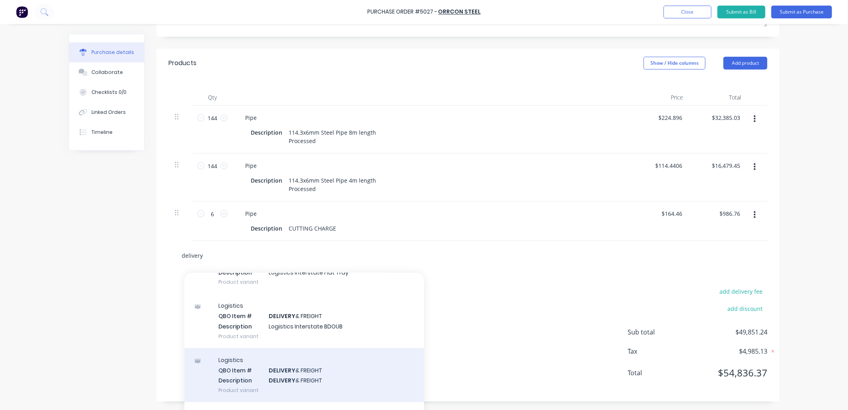
type input "delivery"
click at [274, 369] on div "Logistics QBO Item # DELIVERY & FREIGHT Description DELIVERY & FREIGHT Product …" at bounding box center [305, 375] width 240 height 54
type textarea "x"
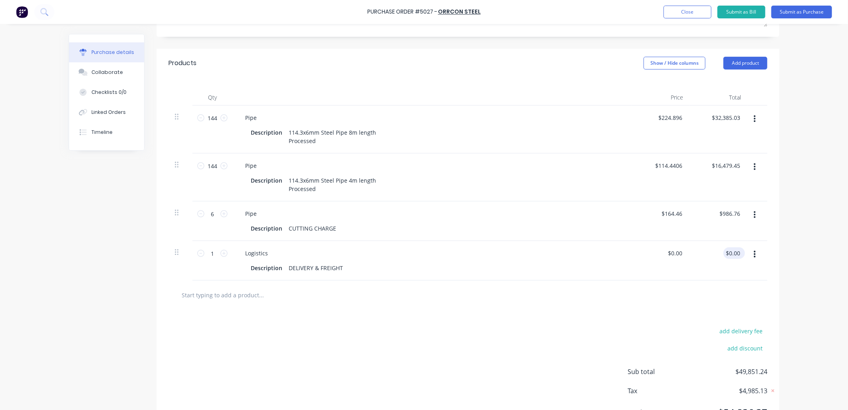
type textarea "x"
type input "0.00"
click at [730, 254] on input "0.00" at bounding box center [734, 253] width 15 height 12
type textarea "x"
drag, startPoint x: 738, startPoint y: 253, endPoint x: 707, endPoint y: 248, distance: 31.2
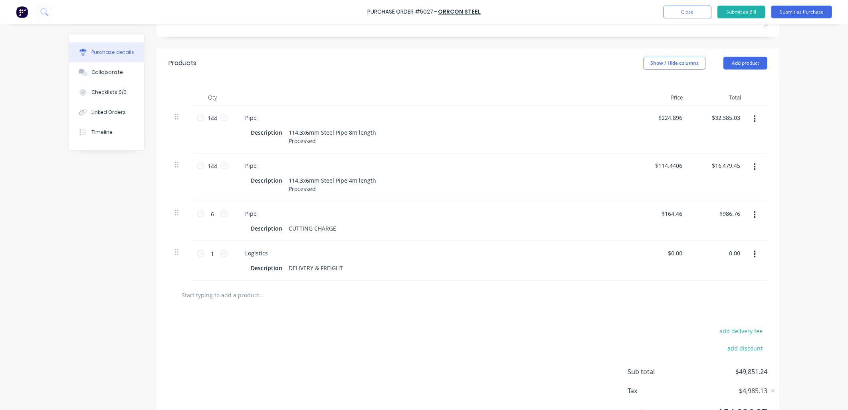
click at [718, 252] on div "0.00 0.00" at bounding box center [719, 261] width 58 height 40
type input "153"
type textarea "x"
type input "$153.00"
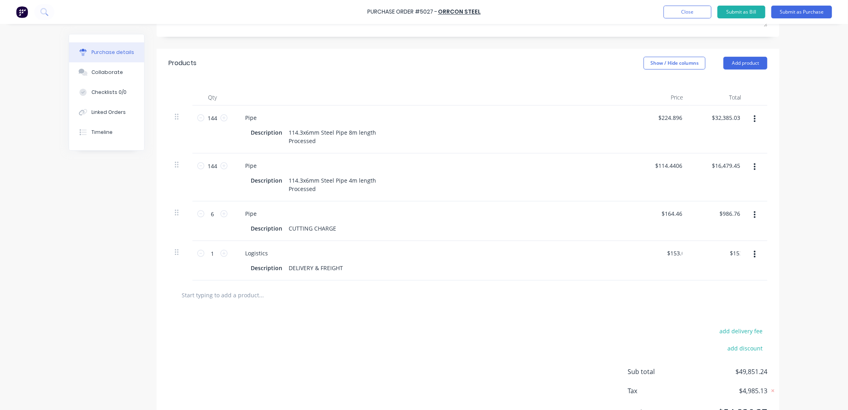
click at [490, 354] on div "add delivery fee add discount Sub total $49,851.24 Tax $4,985.13 Total $54,836.…" at bounding box center [468, 375] width 623 height 131
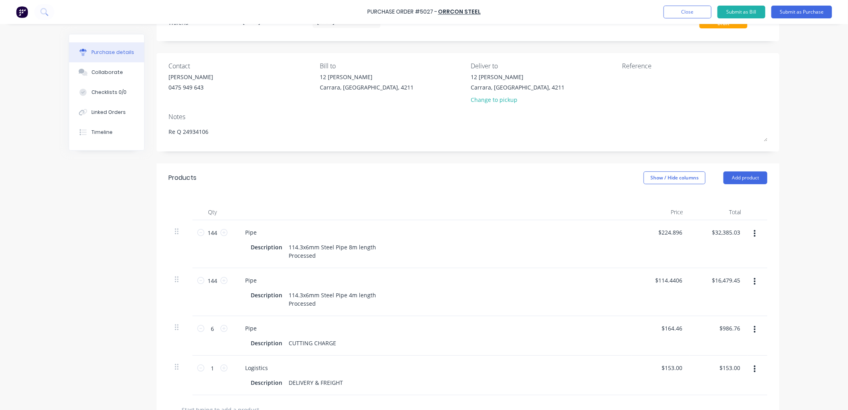
scroll to position [0, 0]
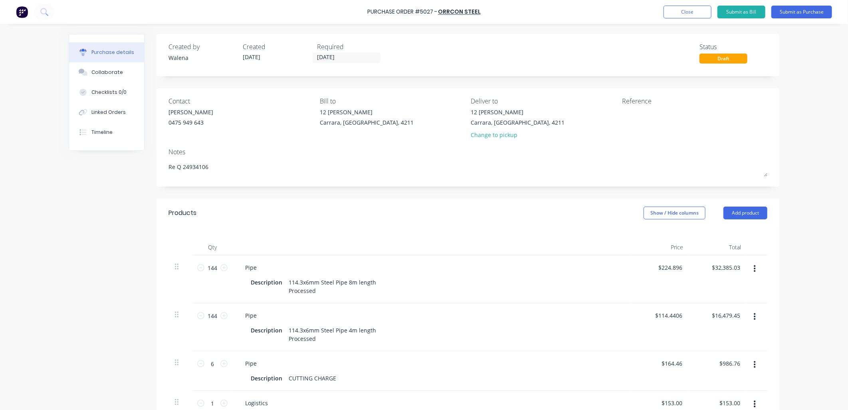
drag, startPoint x: 211, startPoint y: 169, endPoint x: 152, endPoint y: 164, distance: 58.5
click at [152, 164] on div "Created by [PERSON_NAME] Created [DATE] Required [DATE] Status Draft Contact [P…" at bounding box center [424, 312] width 711 height 557
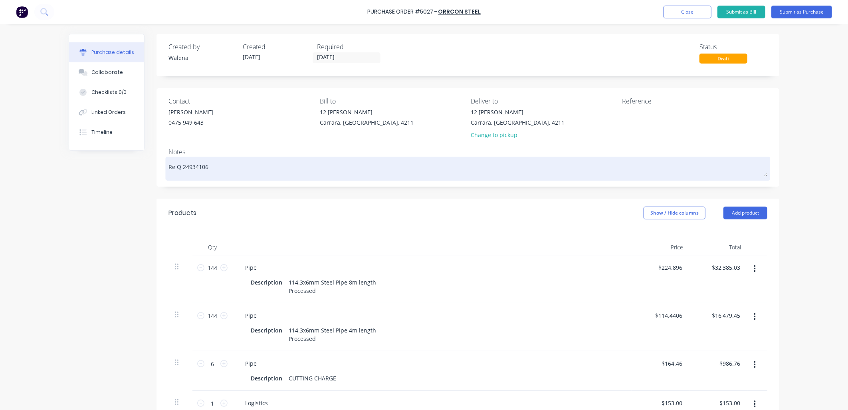
type textarea "x"
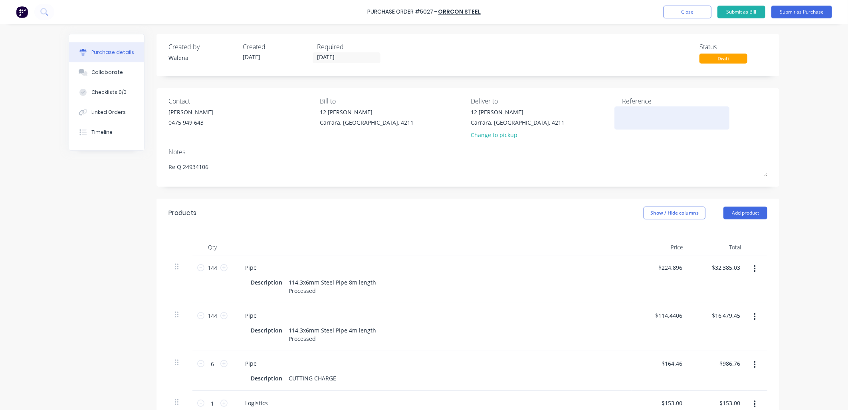
click at [630, 114] on textarea at bounding box center [672, 117] width 100 height 18
type textarea "114.3 x 6mm"
type textarea "x"
type textarea "114.3 x 6mm"
click at [370, 58] on input "[DATE]" at bounding box center [346, 58] width 67 height 10
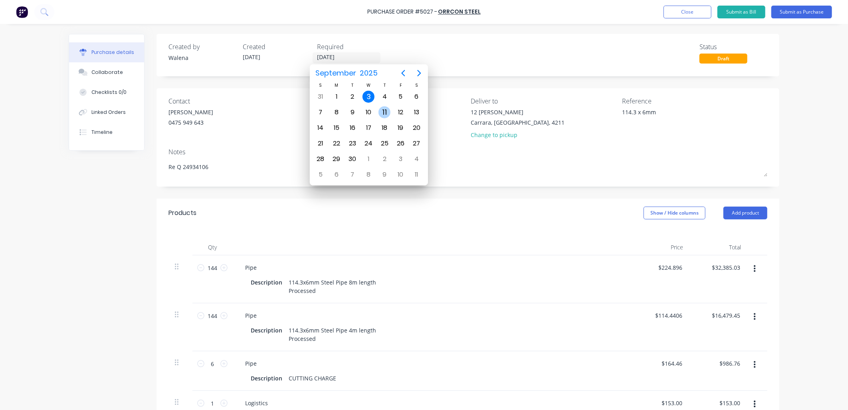
click at [382, 108] on div "11" at bounding box center [385, 112] width 12 height 12
type textarea "x"
type input "[DATE]"
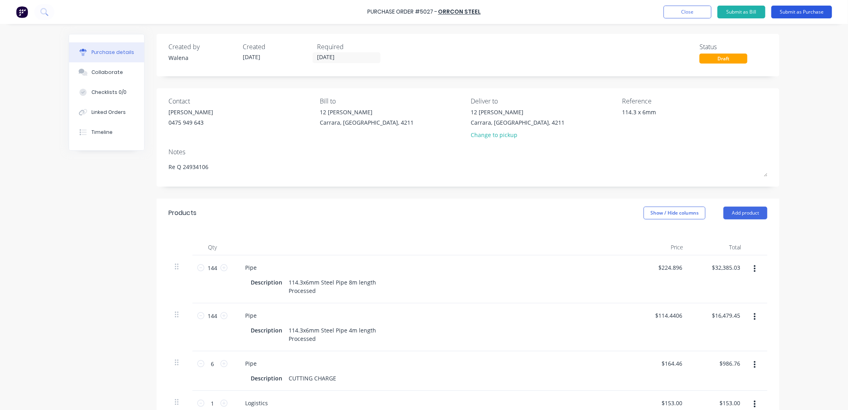
click at [813, 10] on button "Submit as Purchase" at bounding box center [802, 12] width 61 height 13
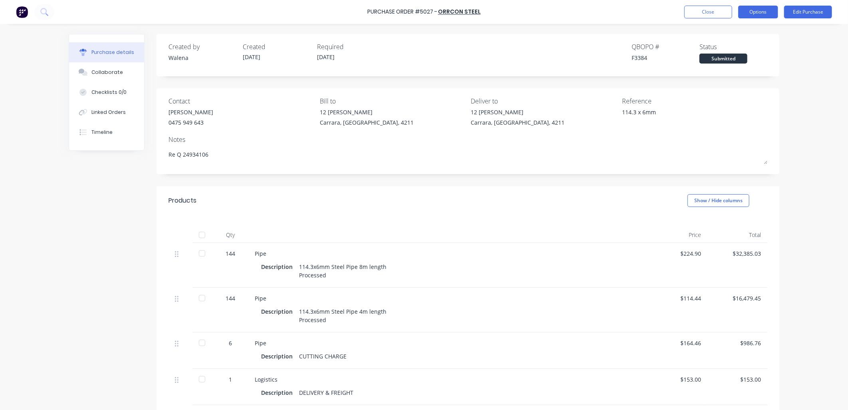
click at [749, 11] on button "Options" at bounding box center [759, 12] width 40 height 13
click at [738, 36] on div "Print / Email" at bounding box center [741, 33] width 62 height 12
click at [746, 46] on div "With pricing" at bounding box center [741, 49] width 62 height 12
type textarea "x"
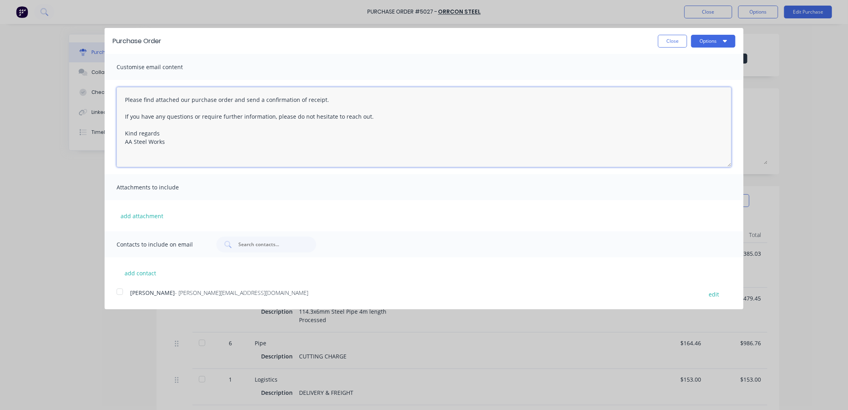
click at [124, 102] on textarea "Please find attached our purchase order and send a confirmation of receipt. If …" at bounding box center [424, 127] width 615 height 80
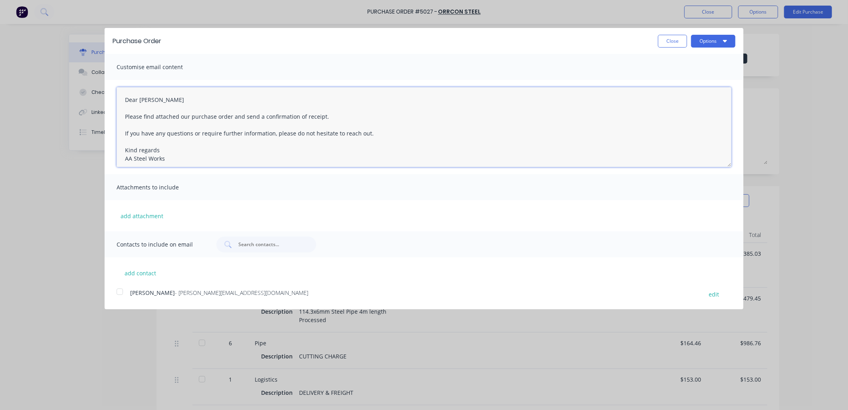
click at [165, 148] on textarea "Dear [PERSON_NAME] Please find attached our purchase order and send a confirmat…" at bounding box center [424, 127] width 615 height 80
click at [336, 117] on textarea "Dear [PERSON_NAME] Please find attached our purchase order and send a confirmat…" at bounding box center [424, 127] width 615 height 80
click at [232, 117] on textarea "Dear [PERSON_NAME] Please find attached our purchase order and send a confirmat…" at bounding box center [424, 127] width 615 height 80
click at [121, 290] on div at bounding box center [120, 292] width 16 height 16
type textarea "Dear [PERSON_NAME] Please find attached our purchase order Re: Q24934106 and se…"
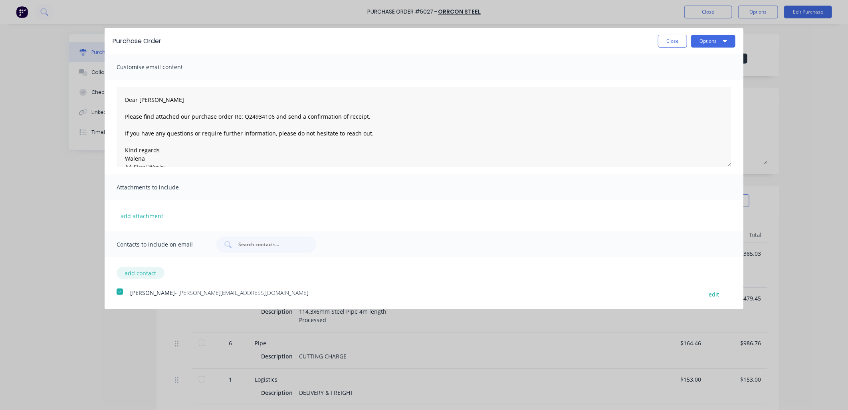
click at [140, 274] on button "add contact" at bounding box center [141, 273] width 48 height 12
select select "AU"
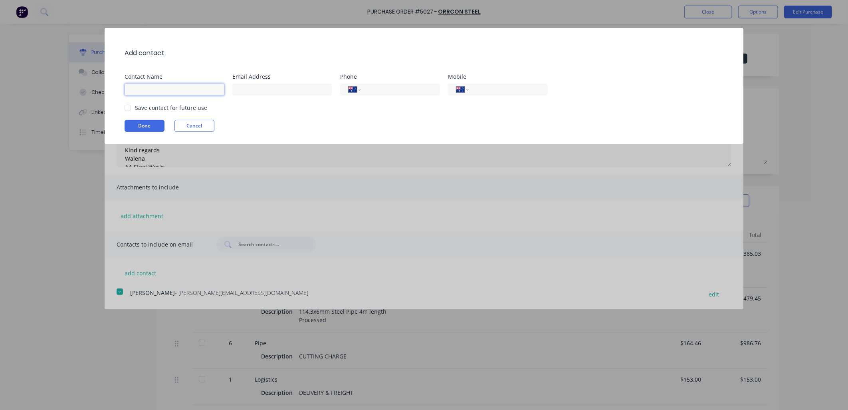
click at [150, 91] on input at bounding box center [175, 89] width 100 height 12
type input "[PERSON_NAME]"
paste input "[EMAIL_ADDRESS][DOMAIN_NAME]"
type input "[EMAIL_ADDRESS][DOMAIN_NAME]"
click at [165, 88] on input "[PERSON_NAME]" at bounding box center [175, 89] width 100 height 12
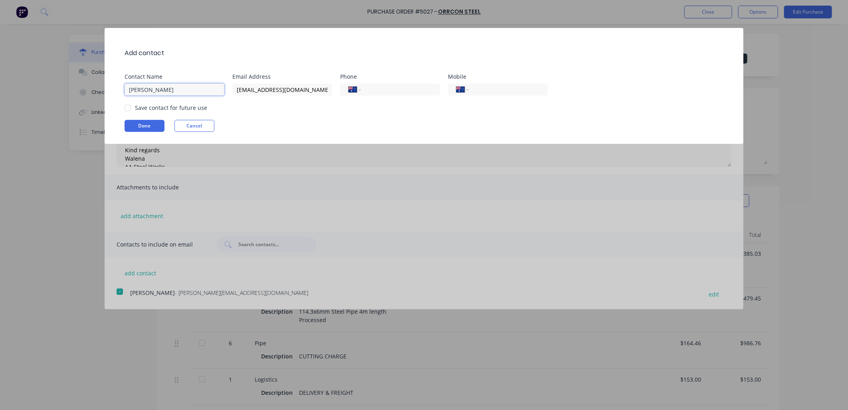
click at [128, 107] on div at bounding box center [128, 108] width 16 height 16
type input "[PERSON_NAME]"
click at [141, 128] on button "Done" at bounding box center [145, 126] width 40 height 12
type textarea "x"
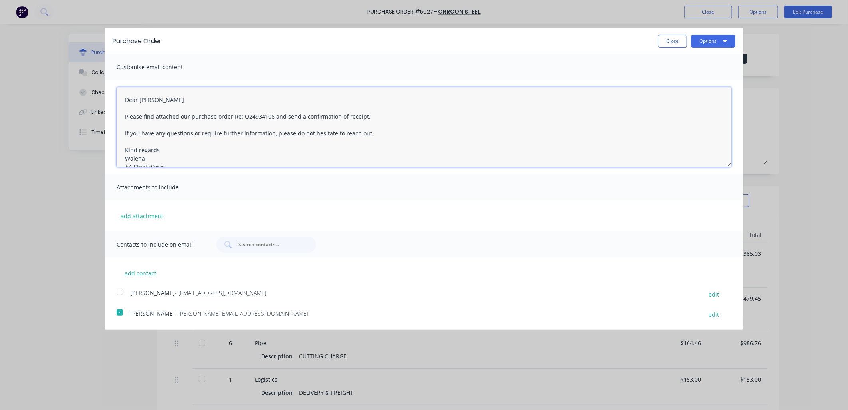
click at [139, 101] on textarea "Dear [PERSON_NAME] Please find attached our purchase order Re: Q24934106 and se…" at bounding box center [424, 127] width 615 height 80
click at [119, 292] on div at bounding box center [120, 292] width 16 height 16
type textarea "Dear [PERSON_NAME] and [PERSON_NAME] Please find attached our purchase order Re…"
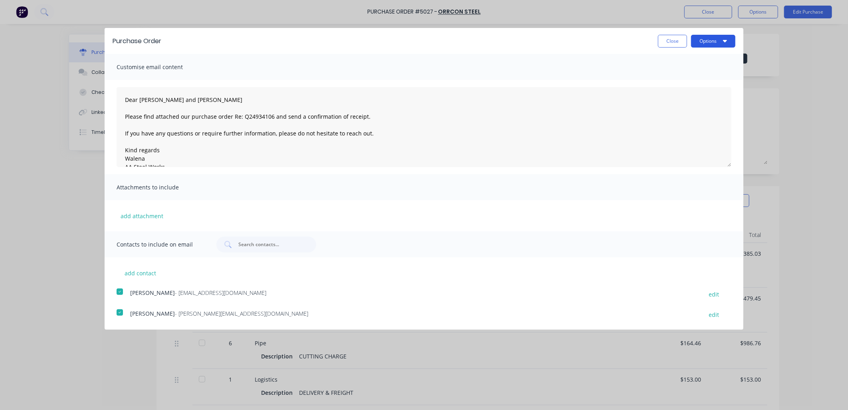
click at [724, 42] on icon "button" at bounding box center [725, 41] width 4 height 6
click at [703, 83] on div "Email" at bounding box center [698, 78] width 62 height 12
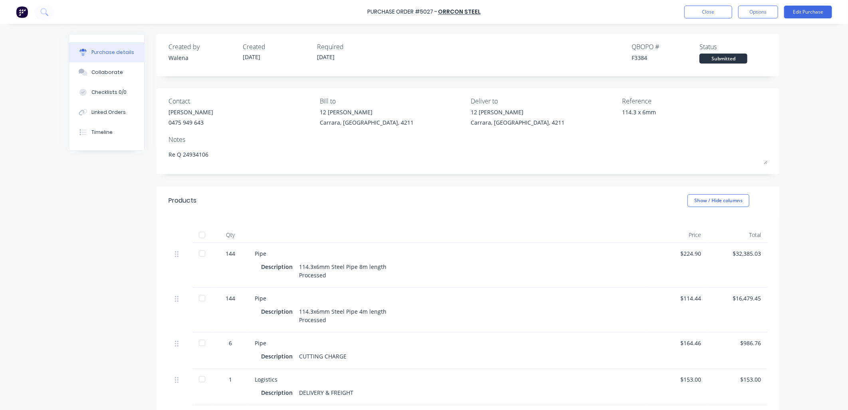
type textarea "x"
click at [53, 321] on div "Purchase Order #5027 - Orrcon Steel Close Options Edit Purchase Purchase detail…" at bounding box center [424, 205] width 848 height 410
